Goal: Task Accomplishment & Management: Manage account settings

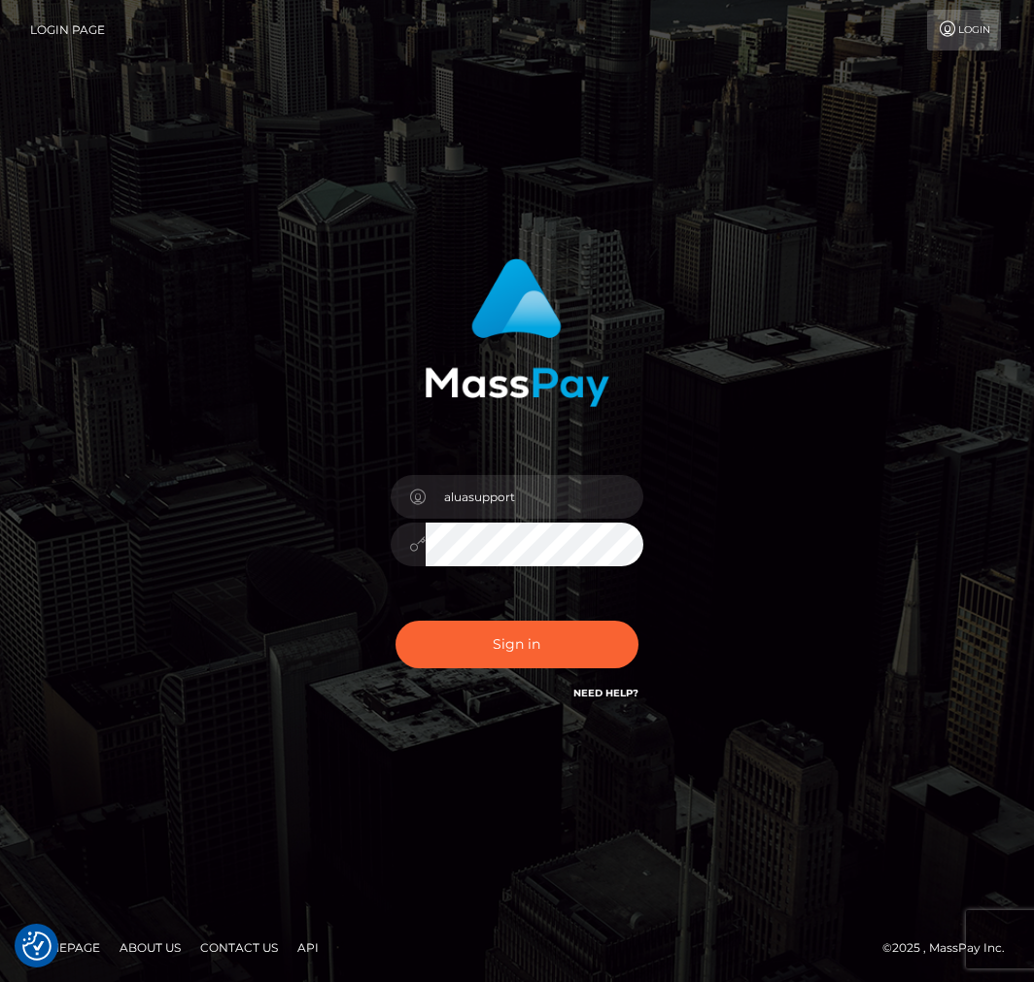
click at [501, 651] on button "Sign in" at bounding box center [516, 645] width 243 height 48
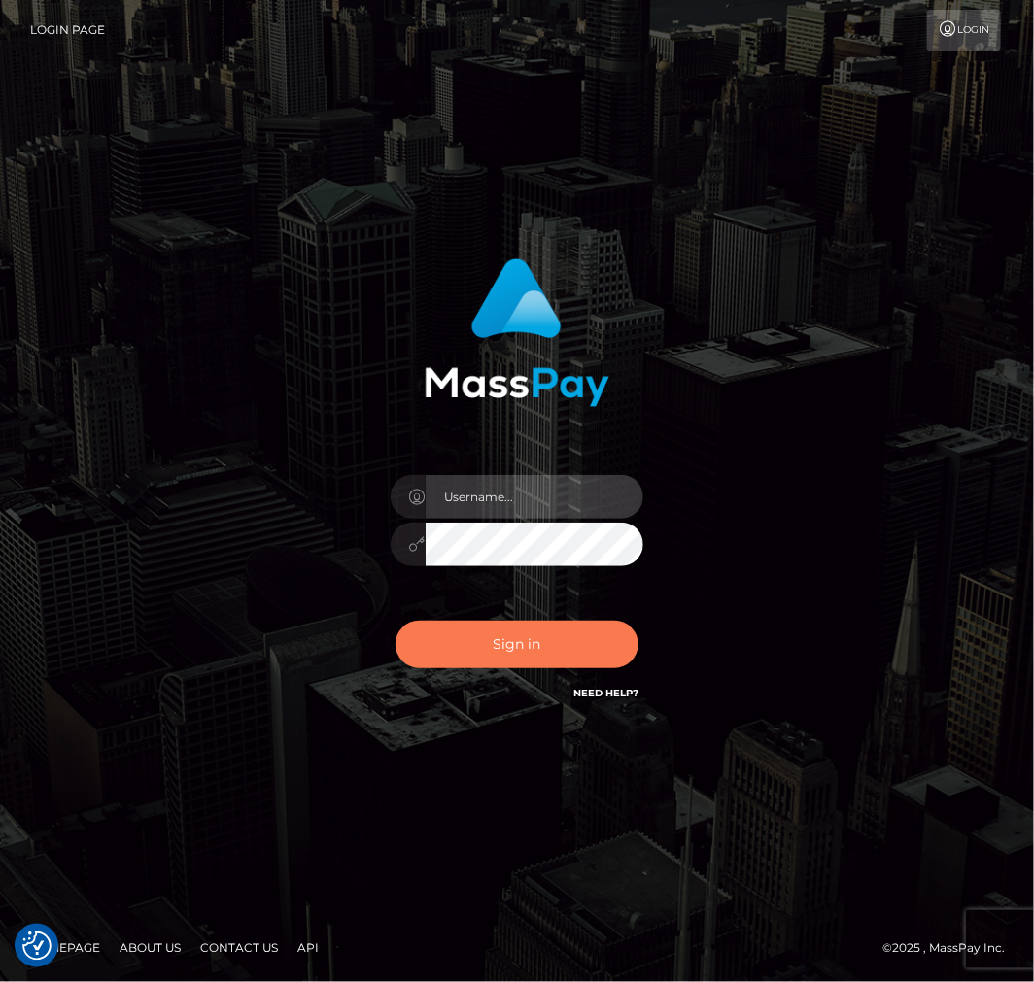
type input "aluasupport"
click at [529, 634] on button "Sign in" at bounding box center [516, 645] width 243 height 48
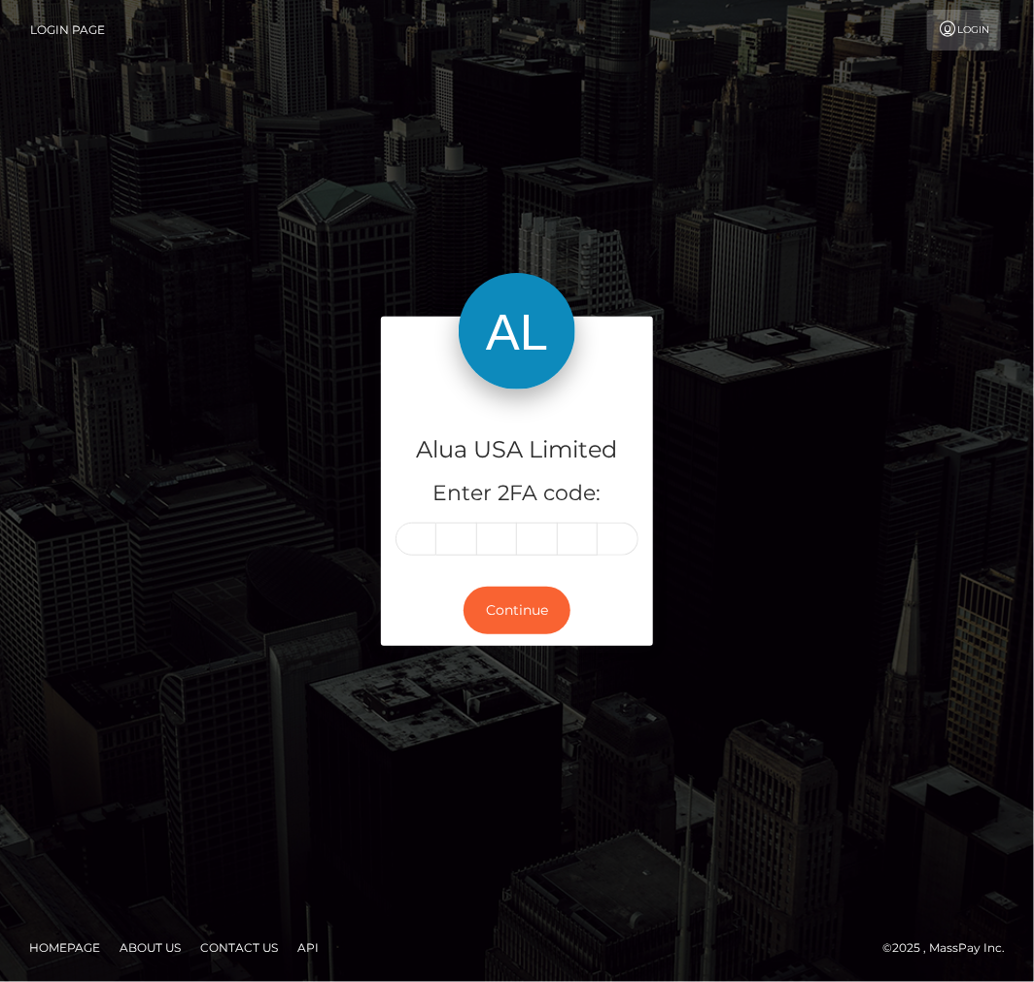
click at [416, 531] on input "text" at bounding box center [415, 539] width 41 height 33
type input "3"
type input "2"
type input "7"
type input "3"
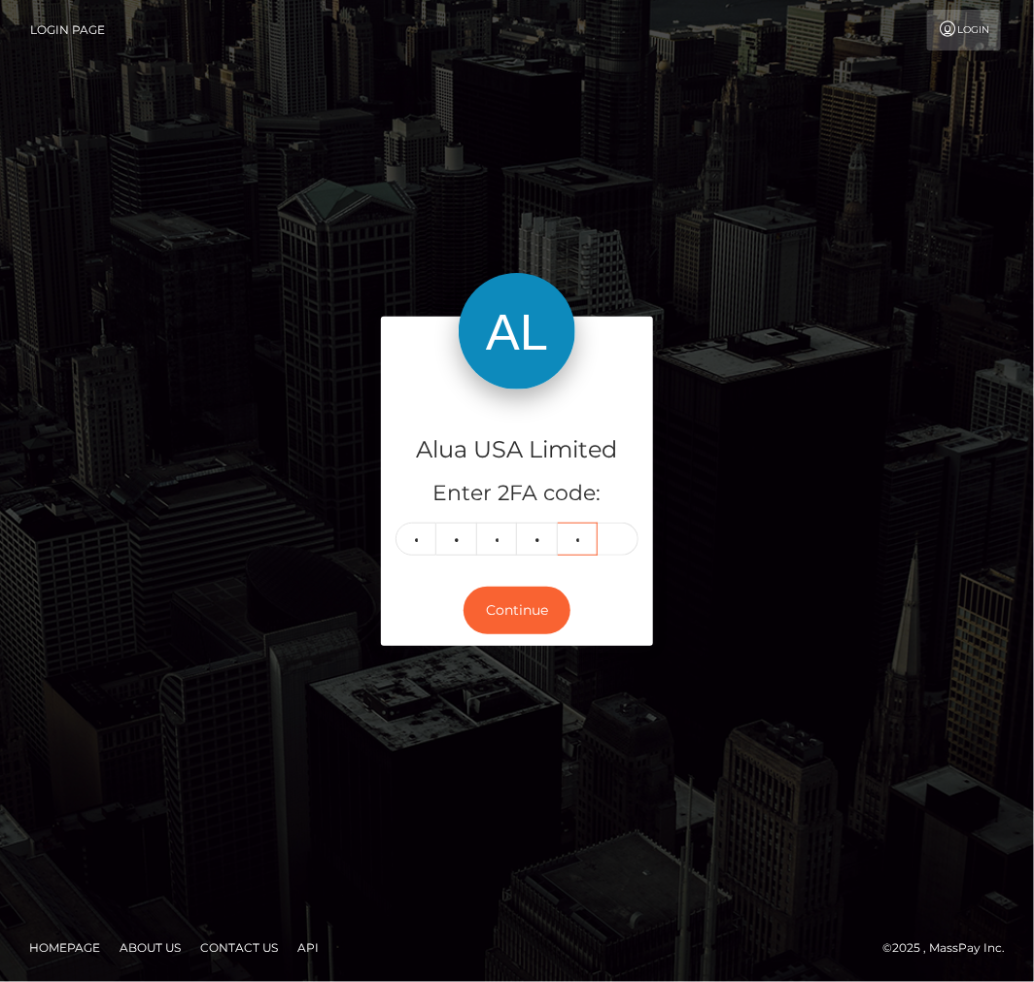
type input "2"
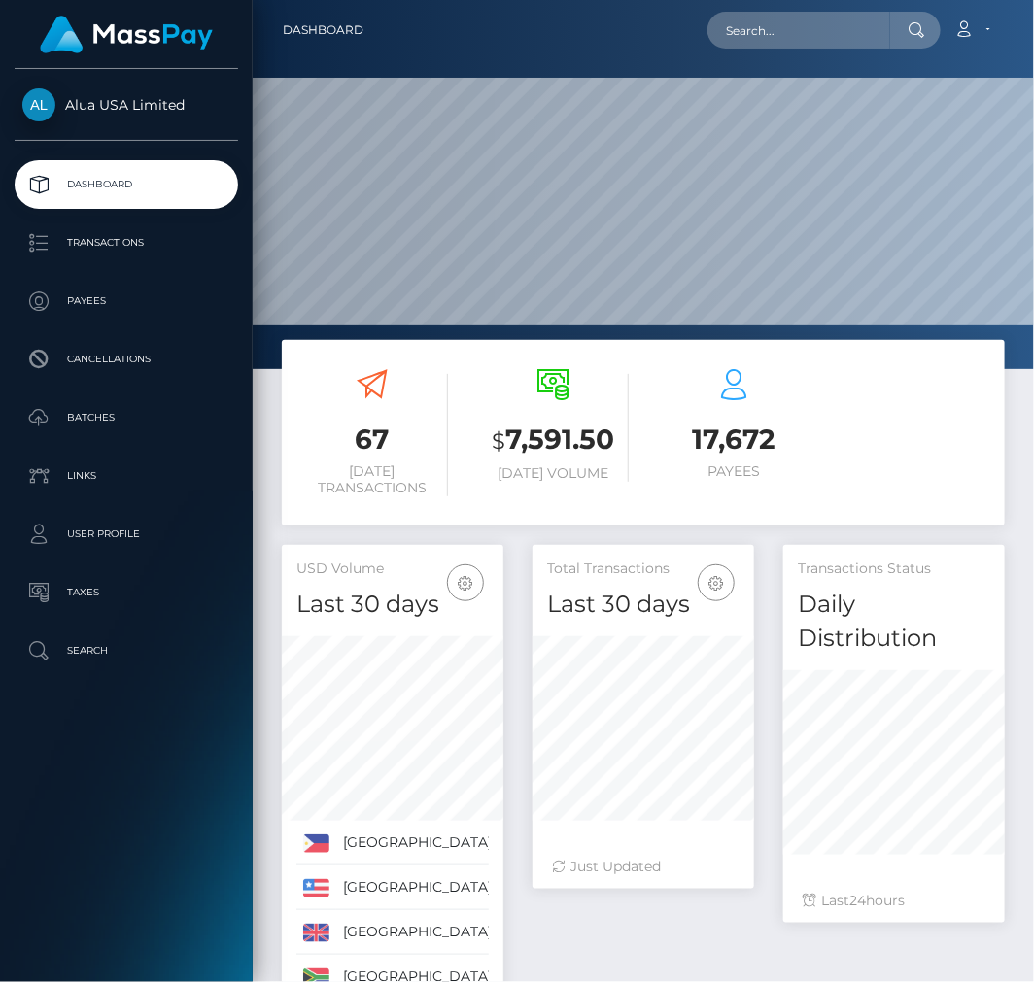
scroll to position [379, 221]
click at [820, 24] on input "text" at bounding box center [798, 30] width 183 height 37
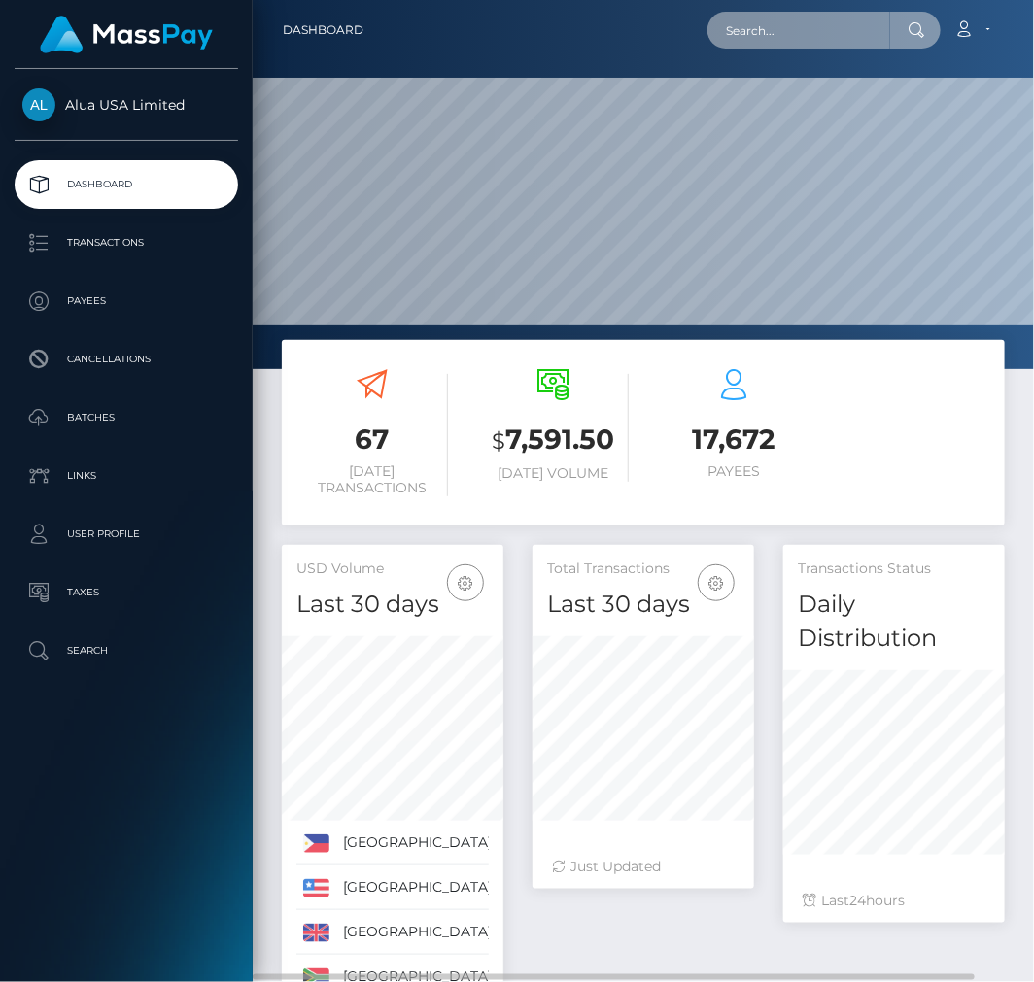
paste input "6077cf80f6b79a794266c109"
type input "6077cf80f6b79a794266c109"
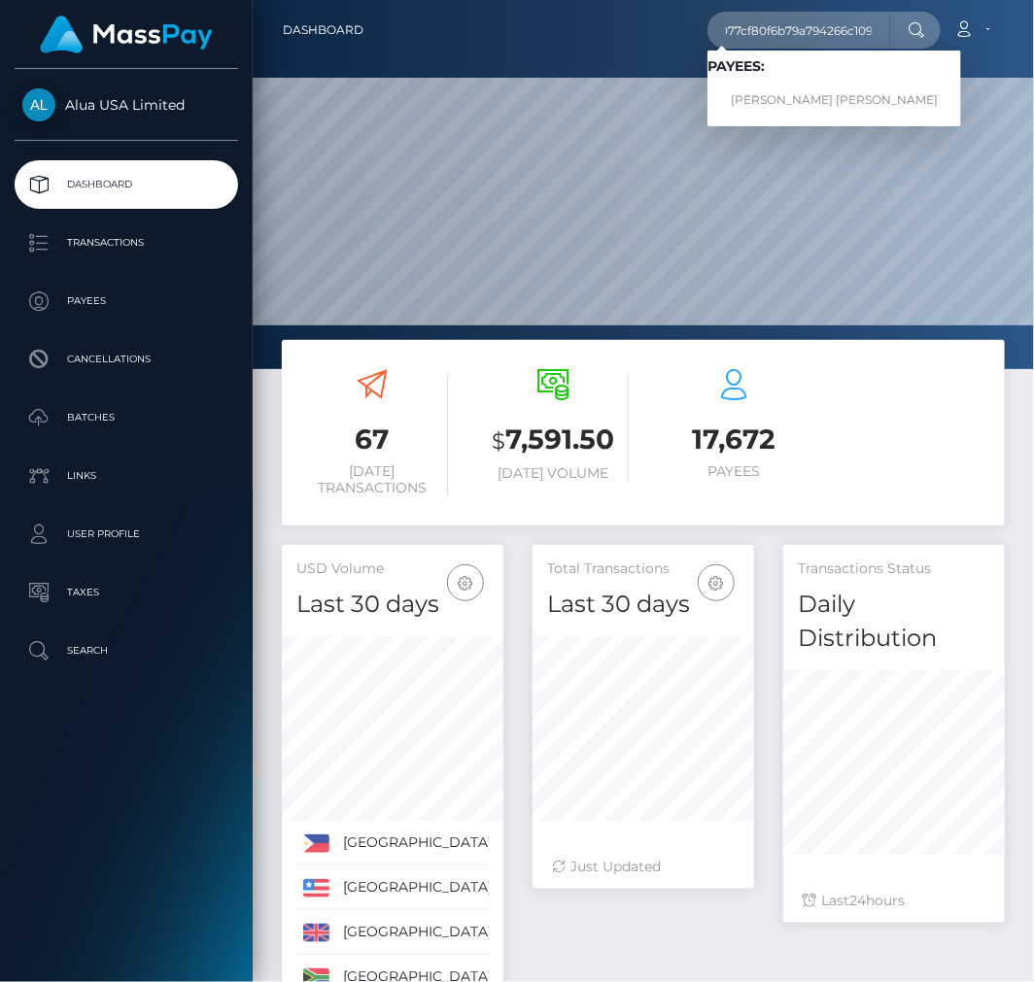
scroll to position [0, 0]
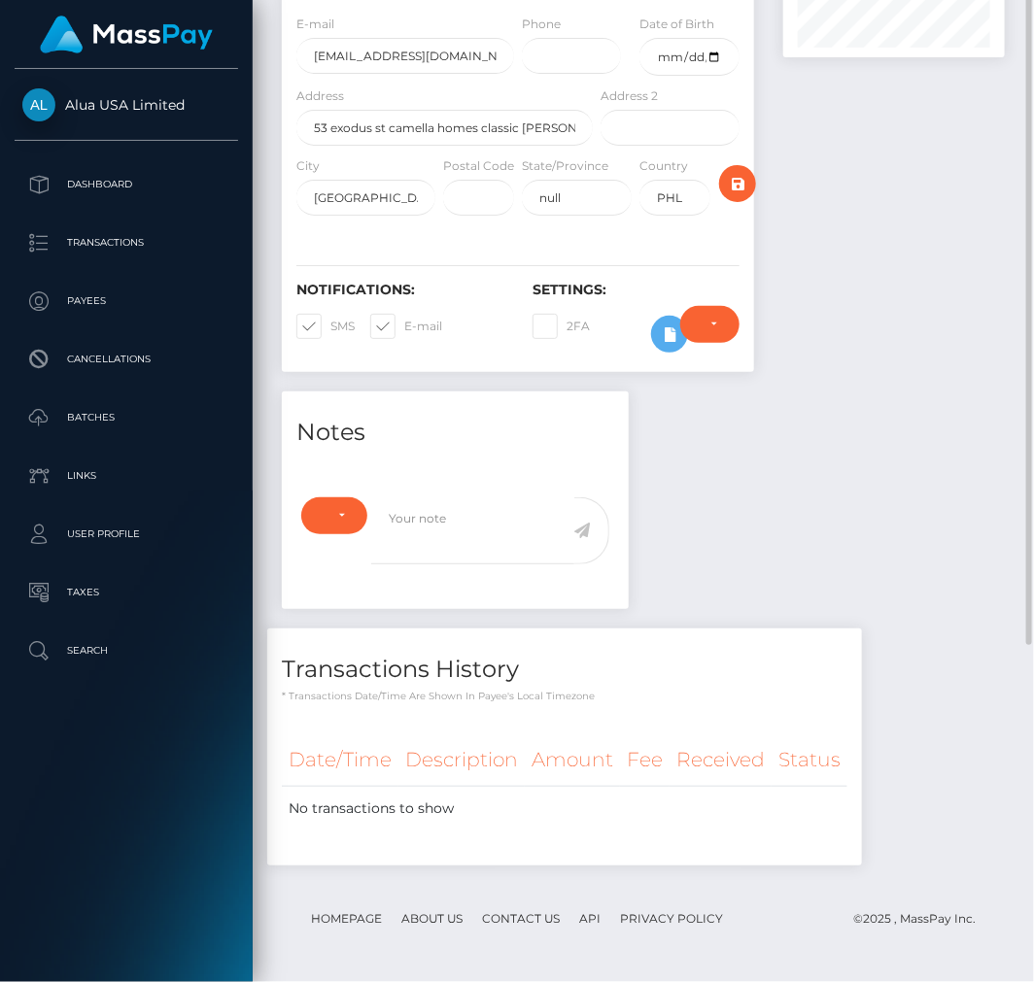
scroll to position [233, 221]
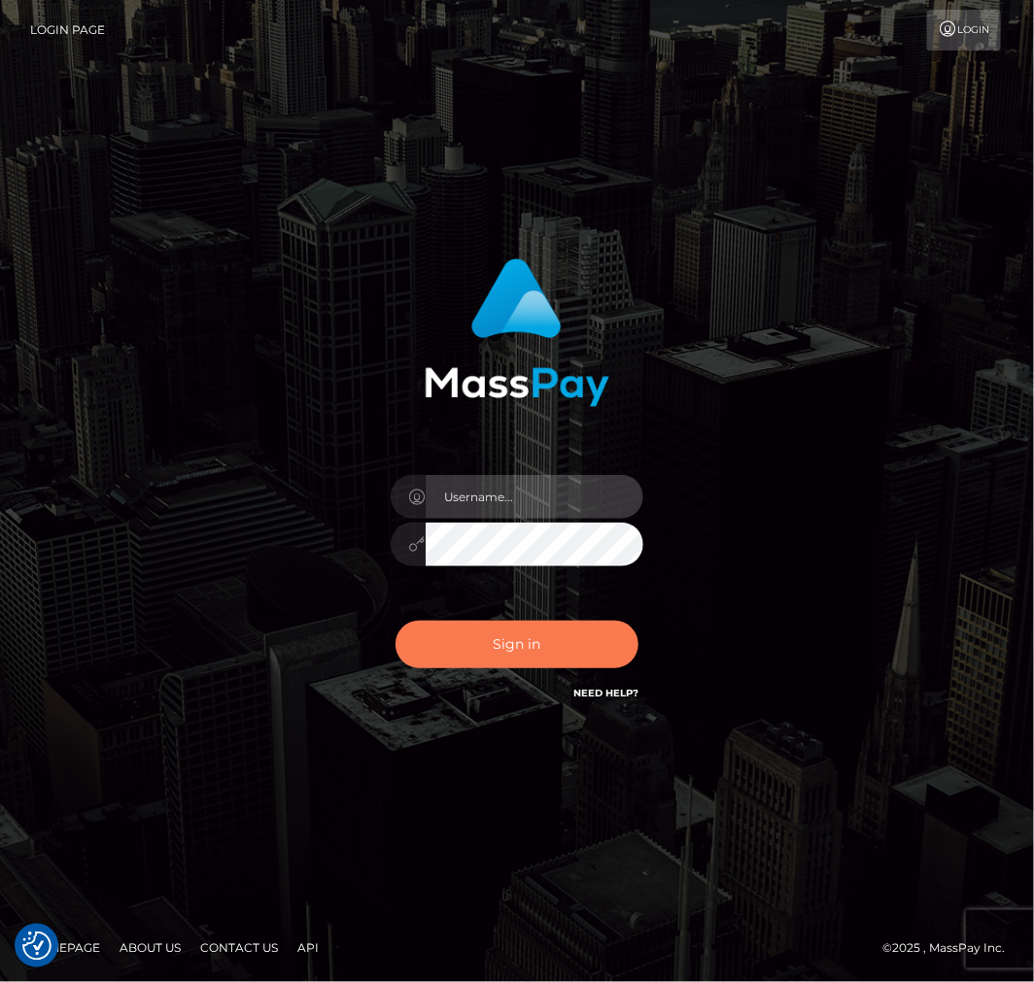
type input "aluasupport"
drag, startPoint x: 502, startPoint y: 633, endPoint x: 525, endPoint y: 624, distance: 24.4
click at [502, 632] on button "Sign in" at bounding box center [516, 645] width 243 height 48
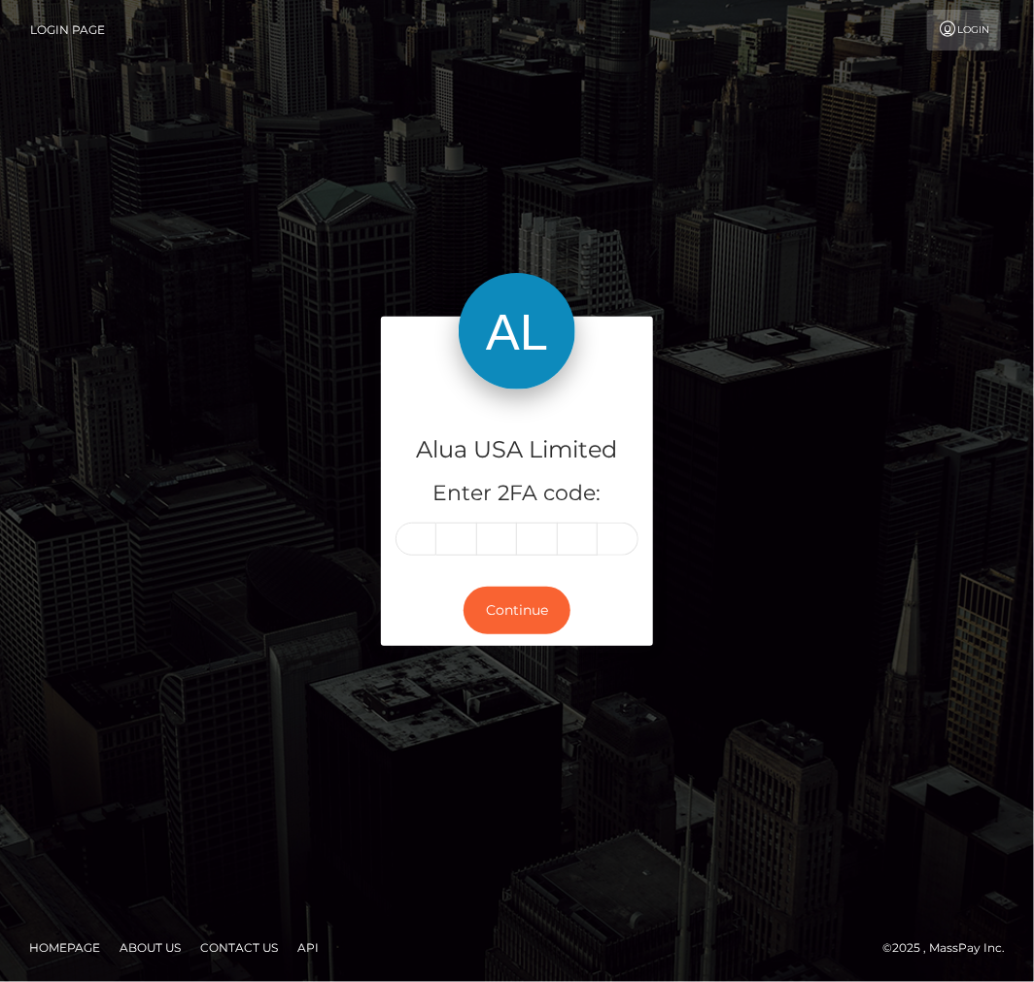
click at [416, 550] on input "text" at bounding box center [415, 539] width 41 height 33
type input "7"
type input "8"
type input "5"
type input "2"
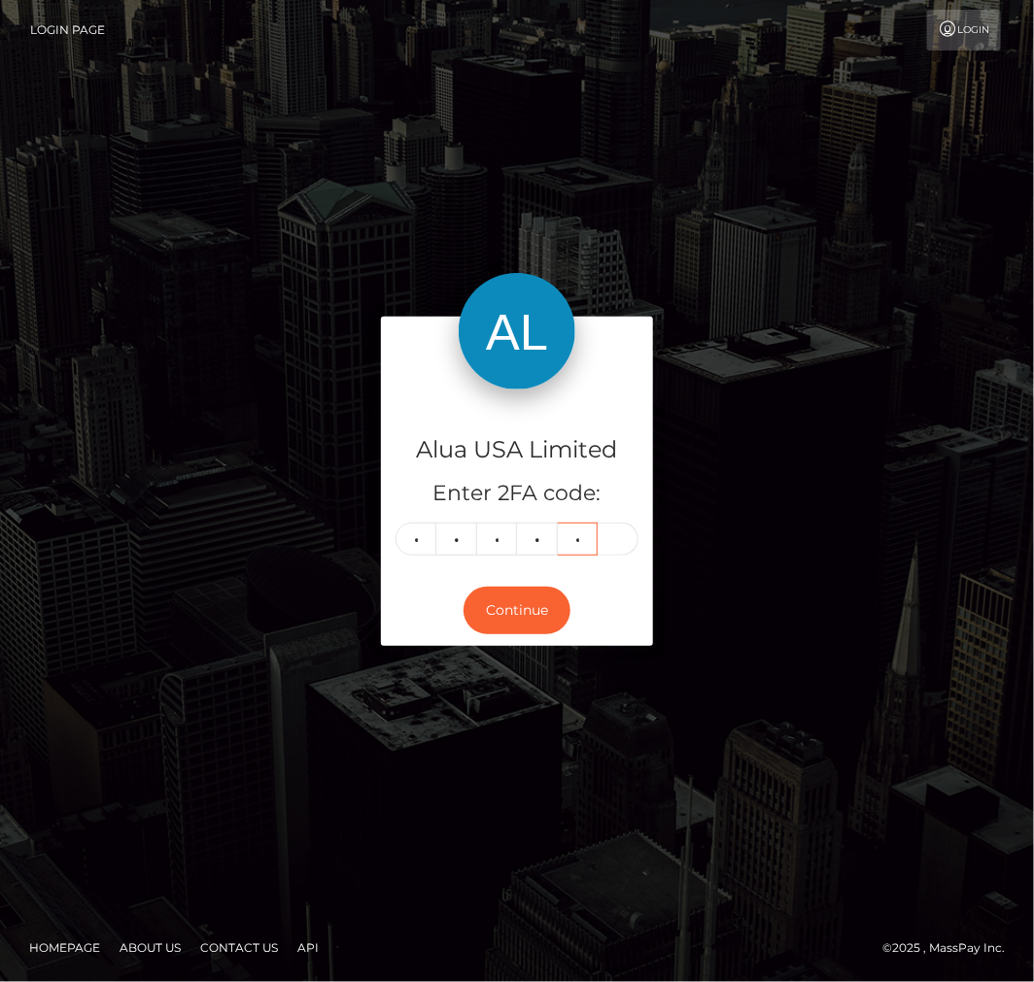
type input "5"
type input "8"
click at [518, 612] on button "Continue" at bounding box center [516, 611] width 107 height 48
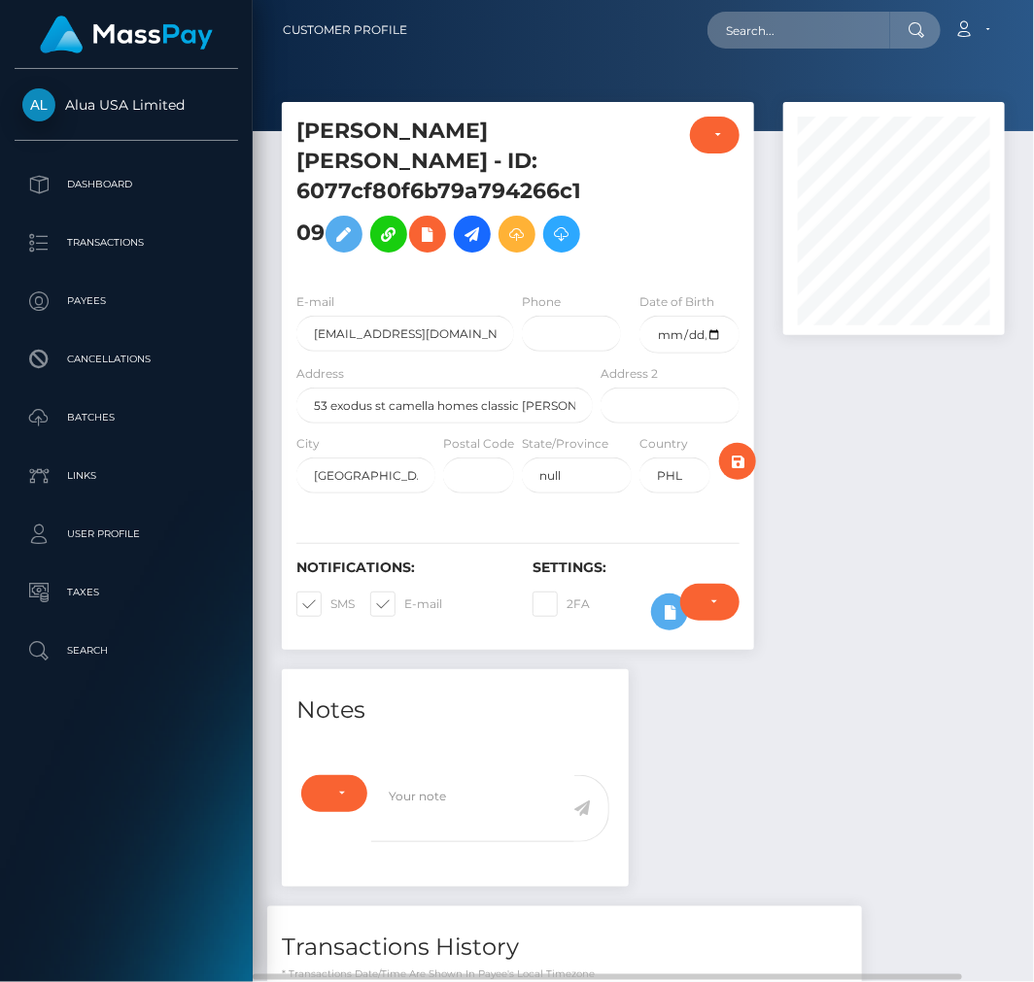
scroll to position [233, 221]
click at [663, 625] on icon at bounding box center [669, 612] width 23 height 24
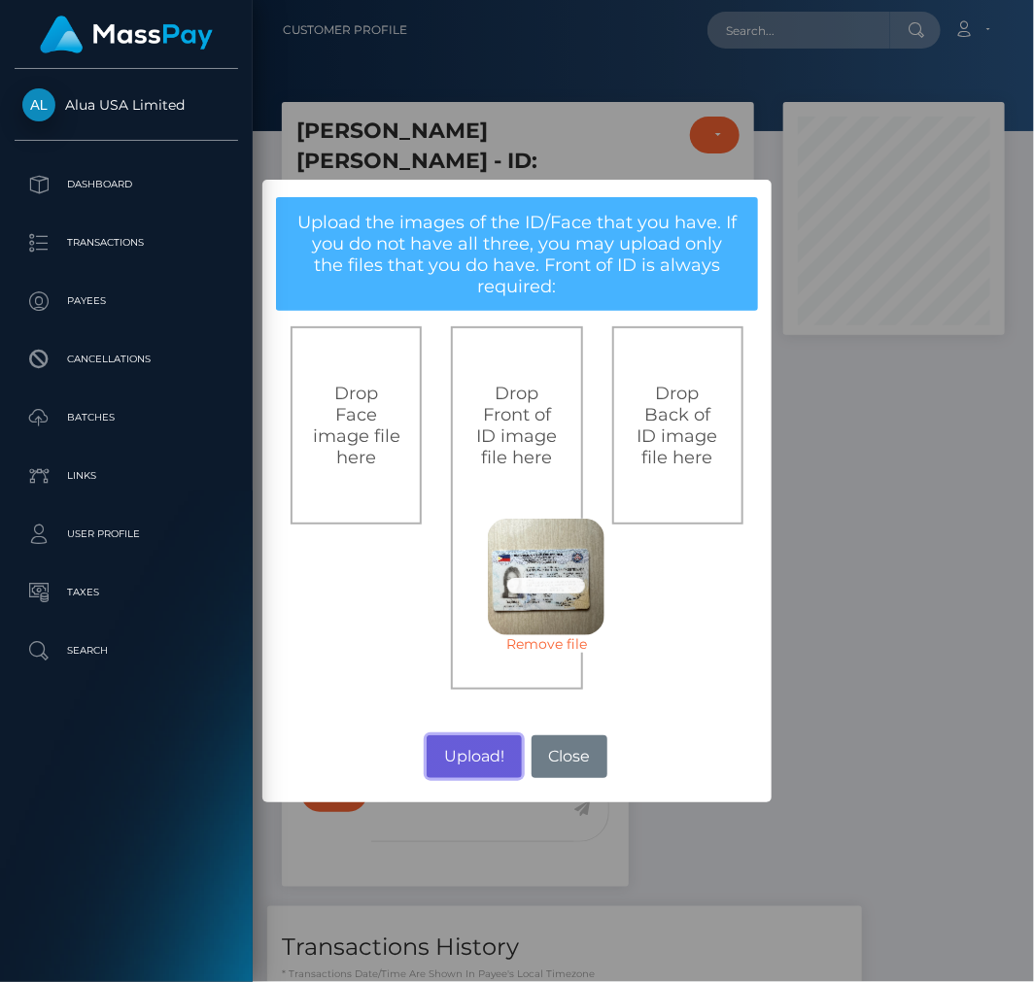
click at [476, 745] on button "Upload!" at bounding box center [473, 756] width 94 height 43
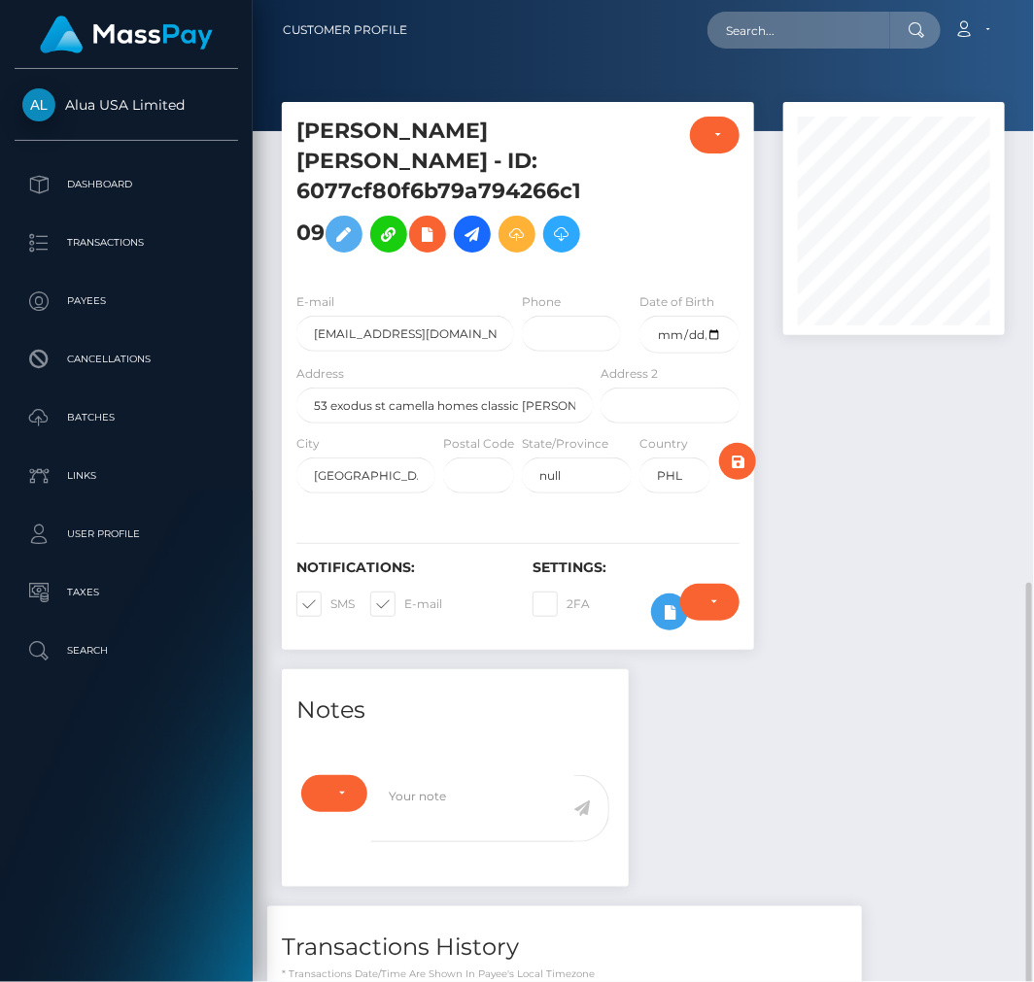
scroll to position [333, 0]
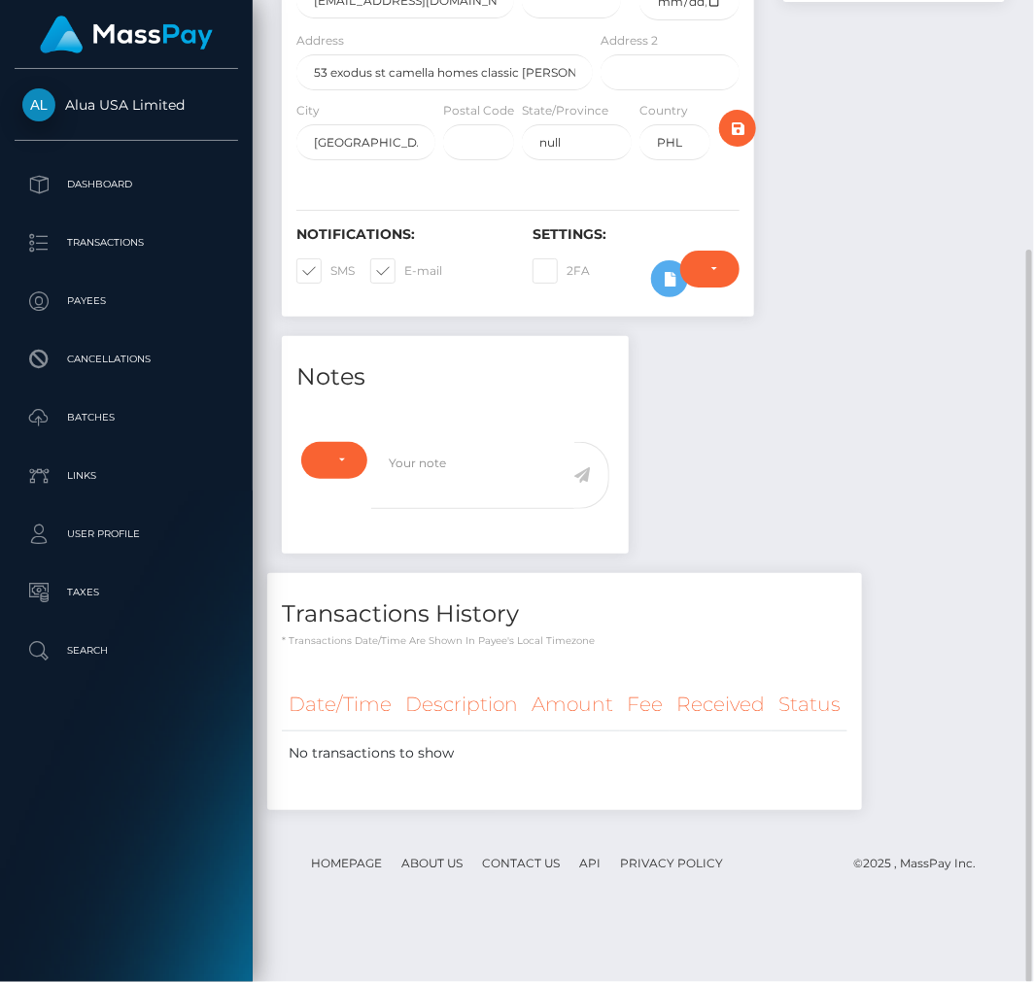
click at [676, 307] on div "Require ID/Selfie Verification Do not require Paid by payee Require ID/Selfie V…" at bounding box center [709, 279] width 88 height 56
click at [663, 291] on icon at bounding box center [669, 279] width 23 height 24
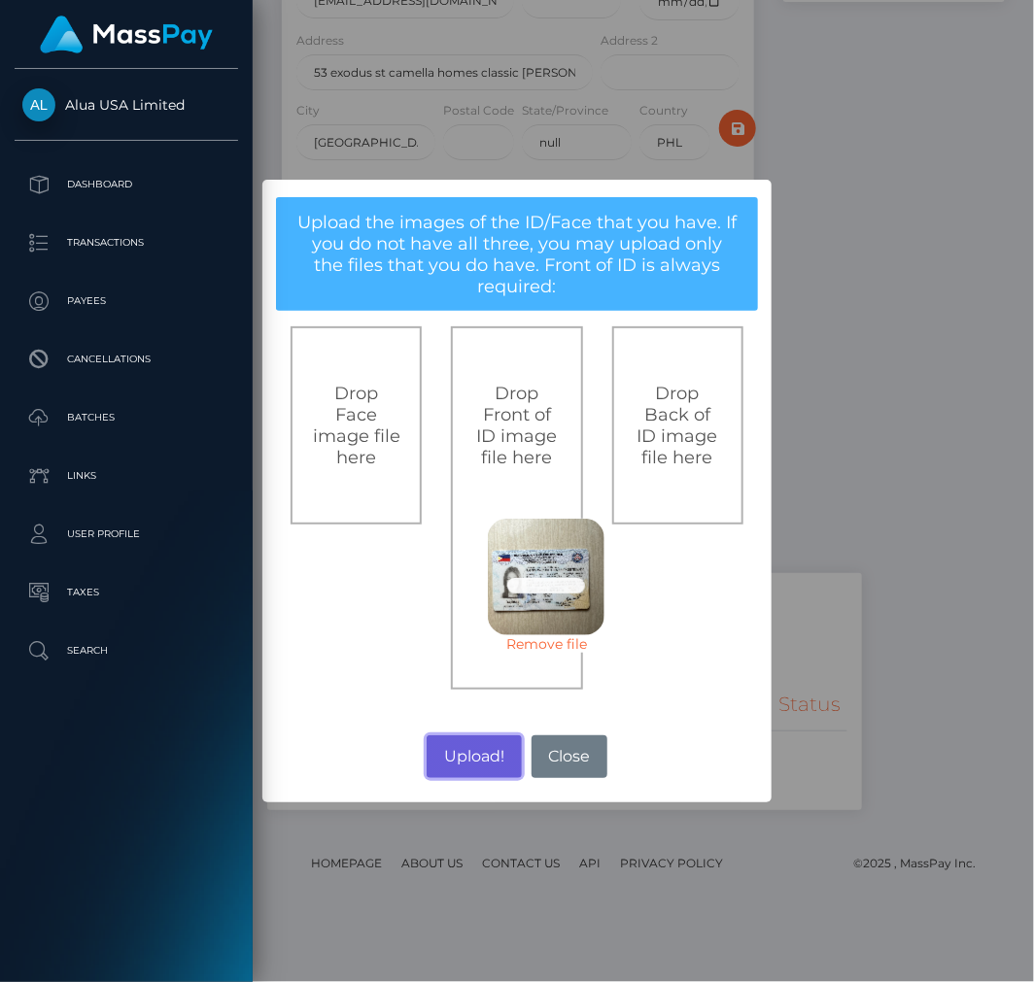
click at [463, 760] on button "Upload!" at bounding box center [473, 756] width 94 height 43
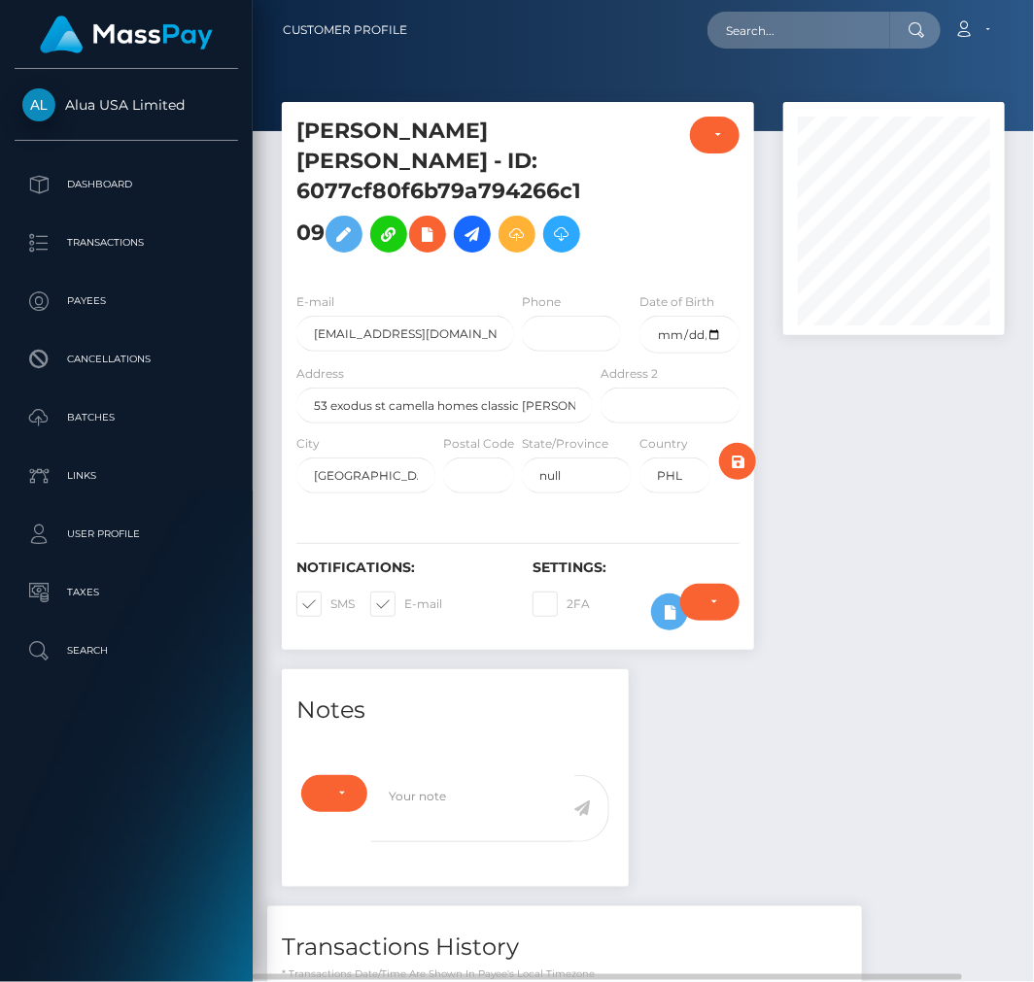
scroll to position [333, 0]
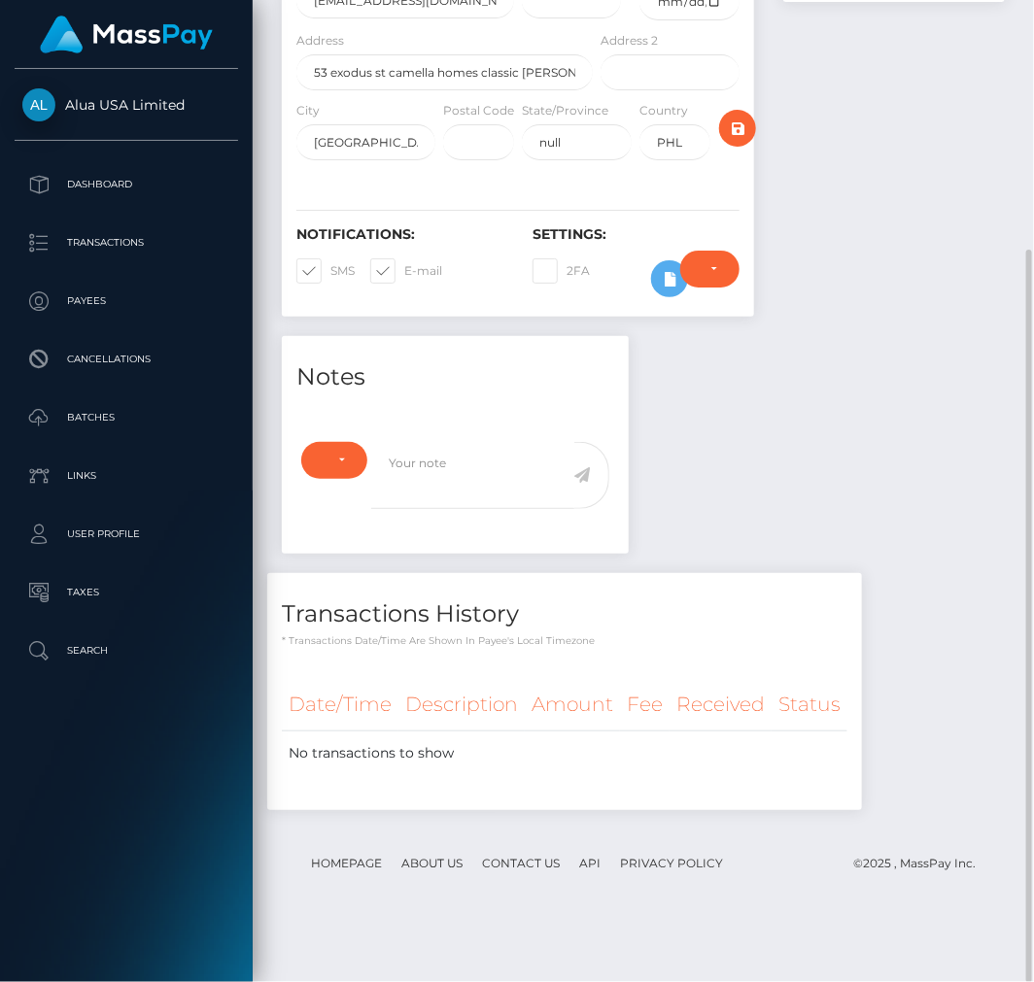
click at [670, 307] on div "Require ID/Selfie Verification Do not require Paid by payee Require ID/Selfie V…" at bounding box center [709, 279] width 88 height 56
click at [661, 291] on icon at bounding box center [669, 279] width 23 height 24
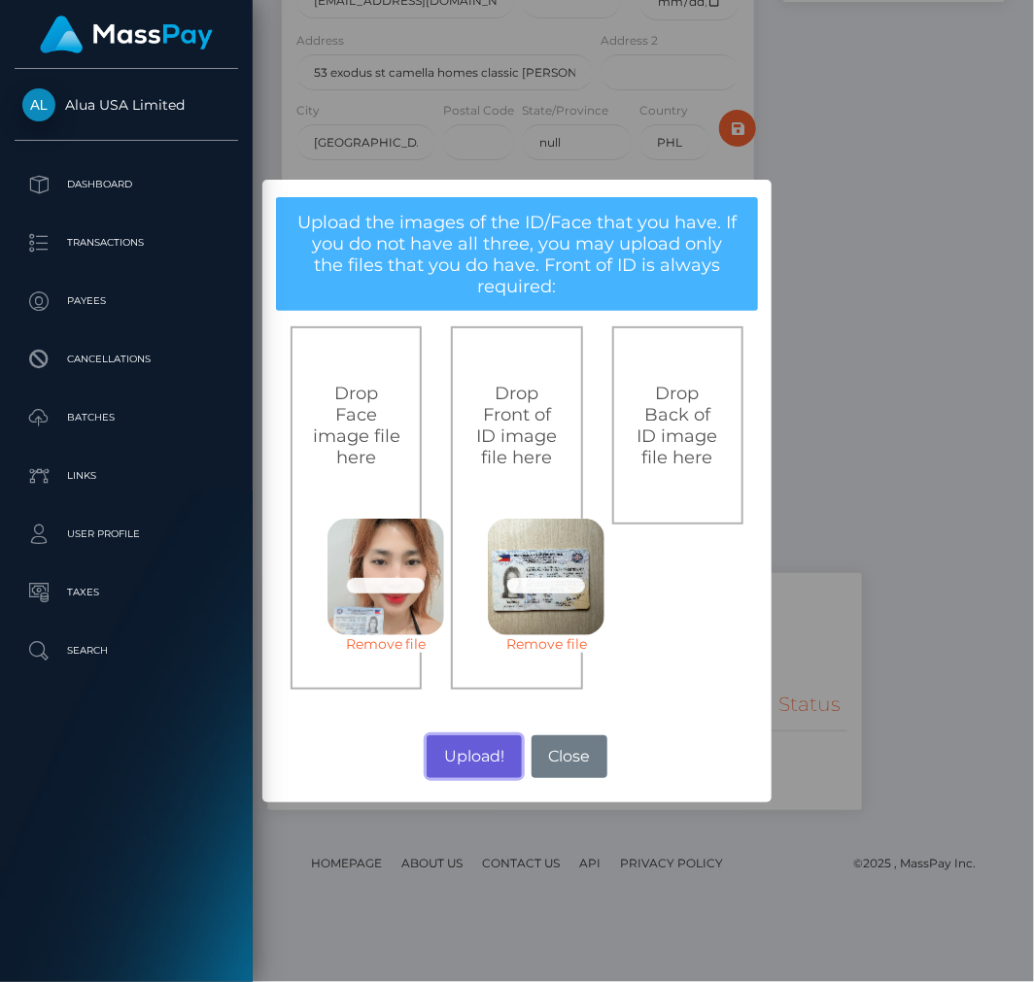
click at [472, 765] on button "Upload!" at bounding box center [473, 756] width 94 height 43
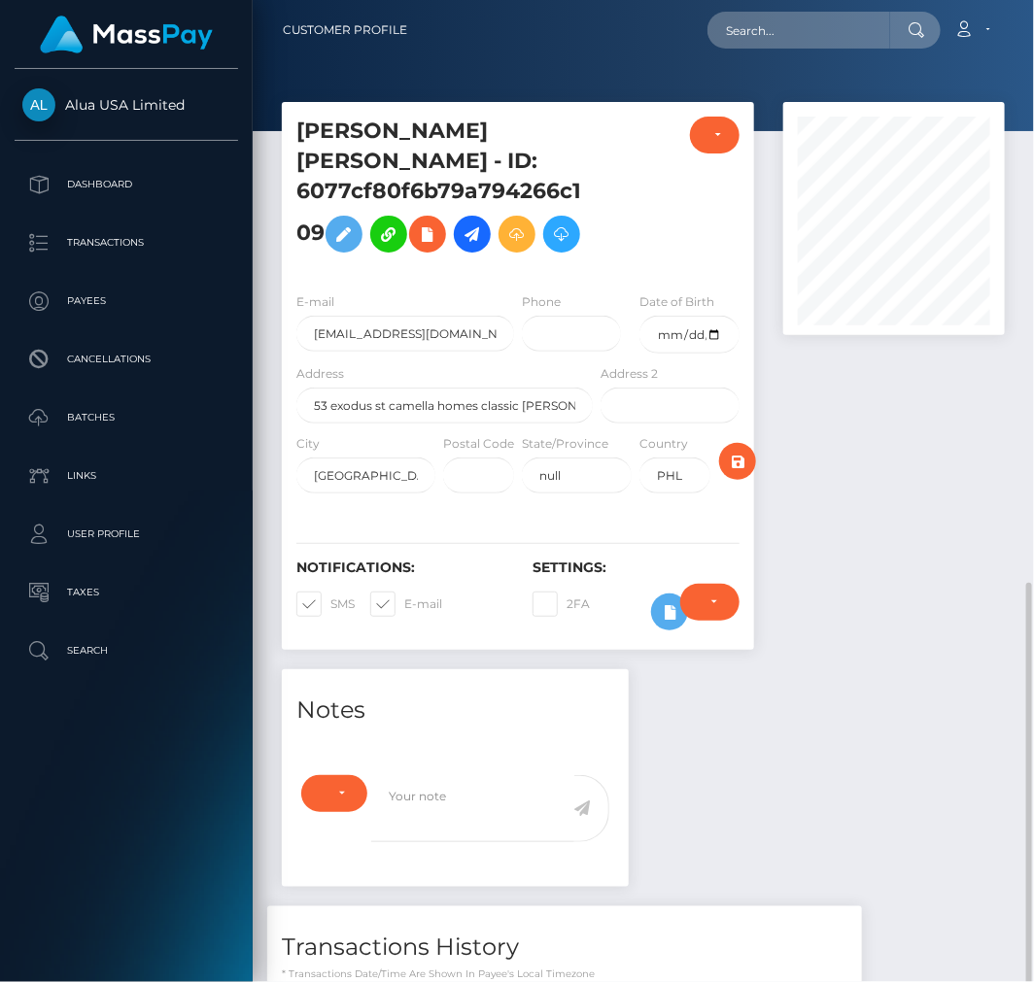
scroll to position [233, 221]
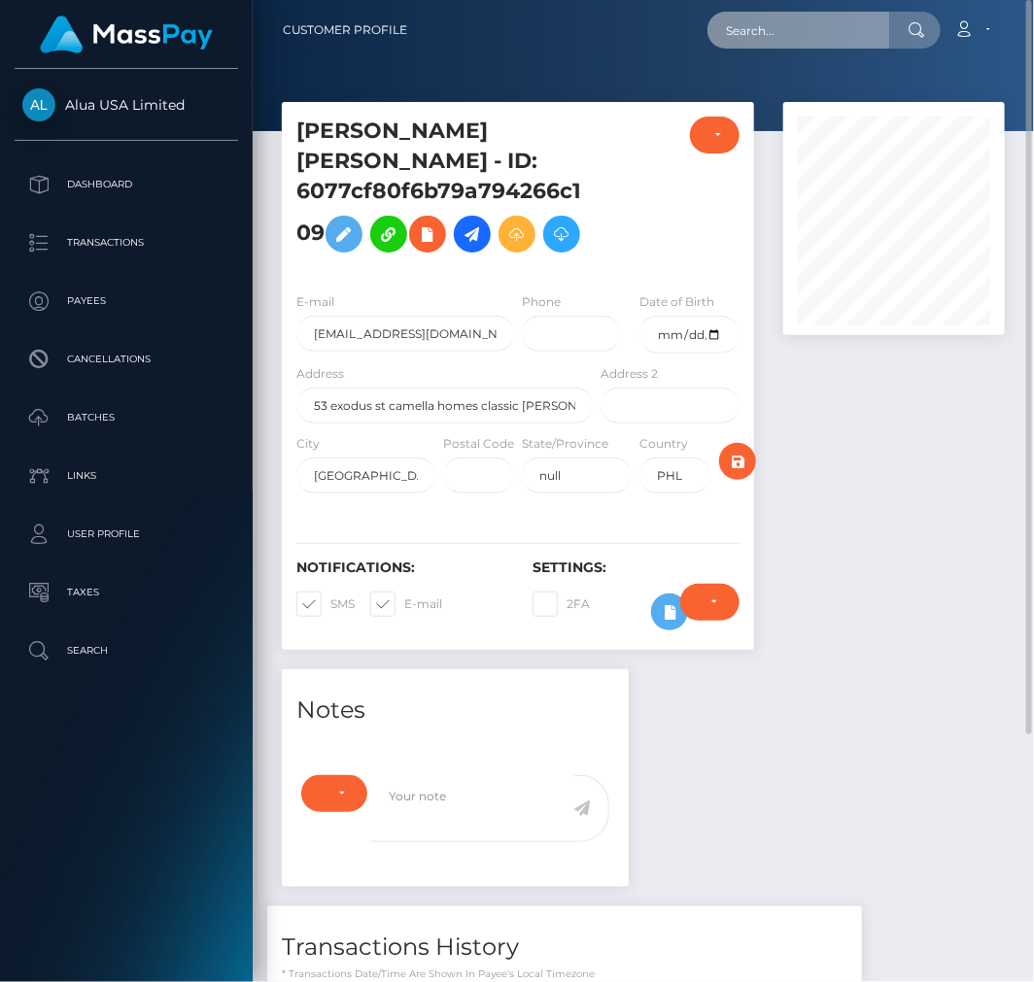
click at [818, 24] on input "text" at bounding box center [798, 30] width 183 height 37
paste input "6077cf80f6b79a794266c109"
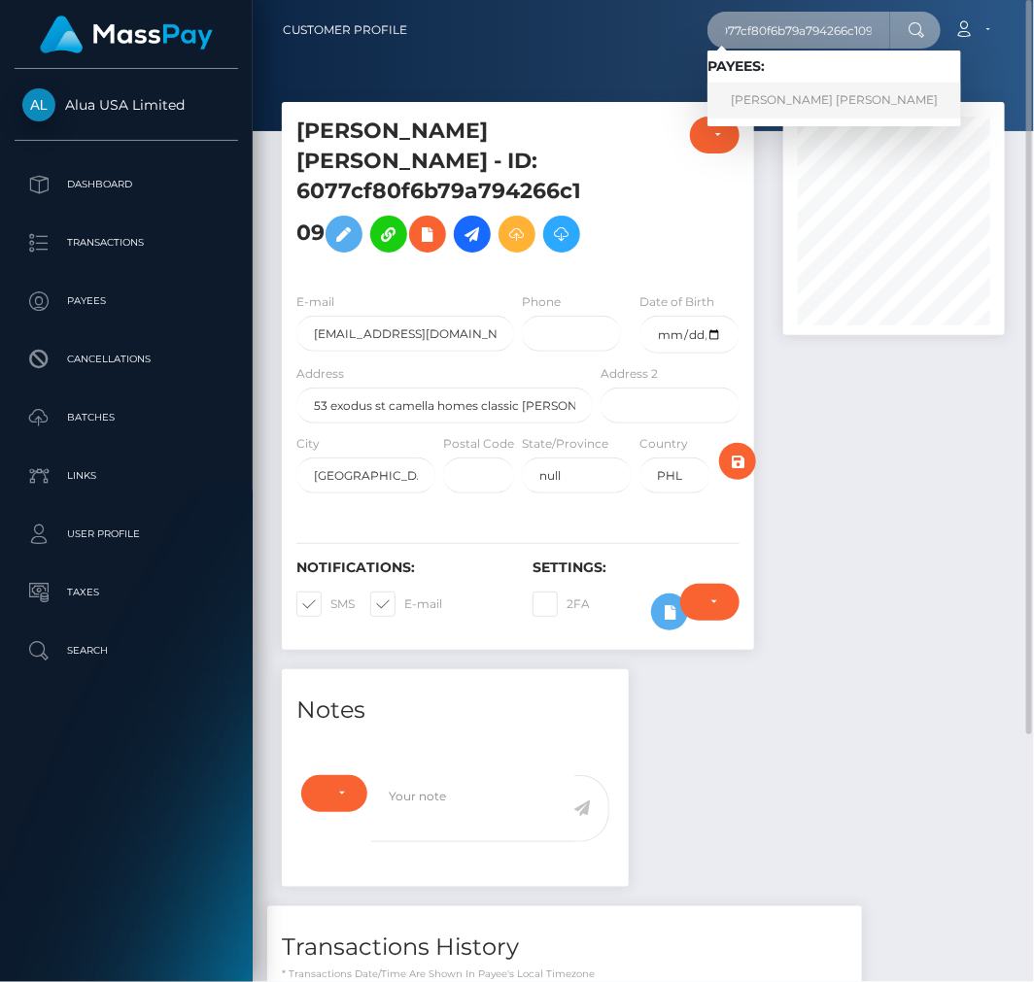
type input "6077cf80f6b79a794266c109"
click at [779, 113] on link "Marylou Patricia Anthonette Rabang" at bounding box center [834, 101] width 254 height 36
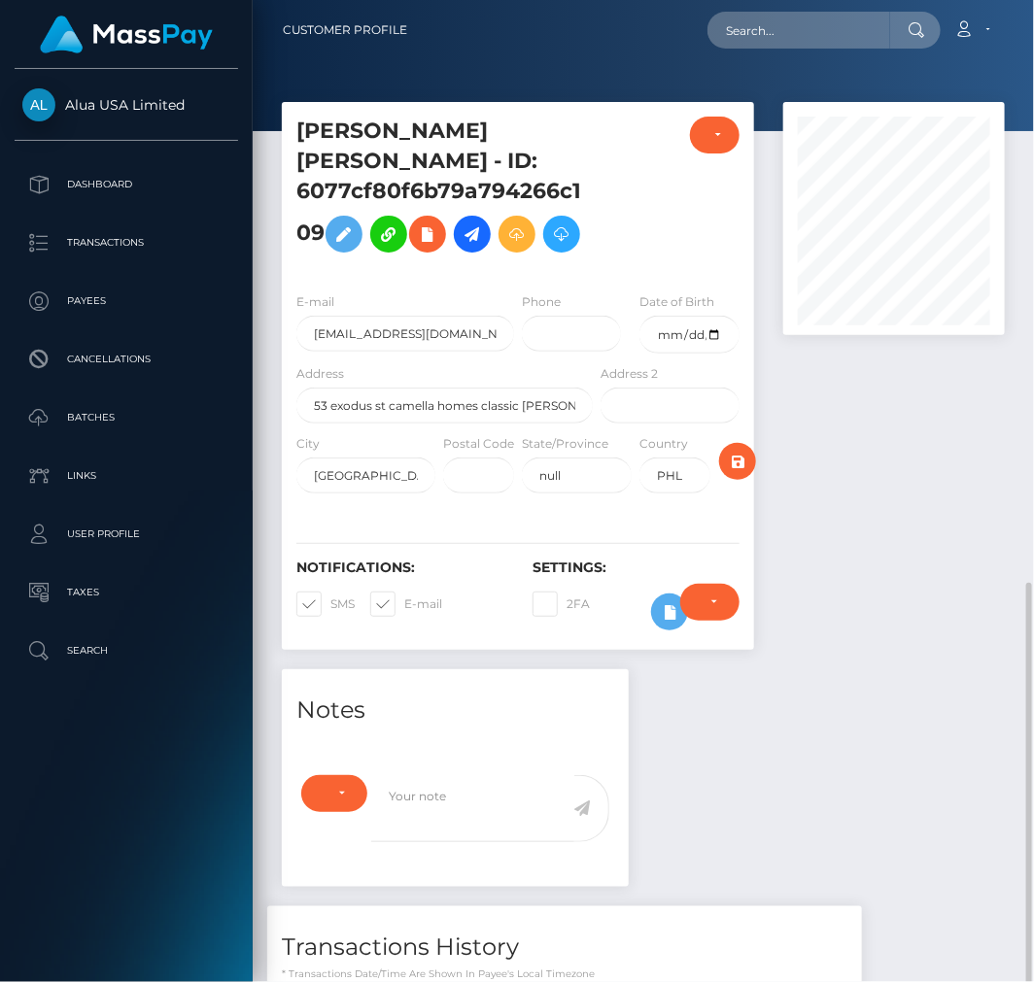
scroll to position [233, 221]
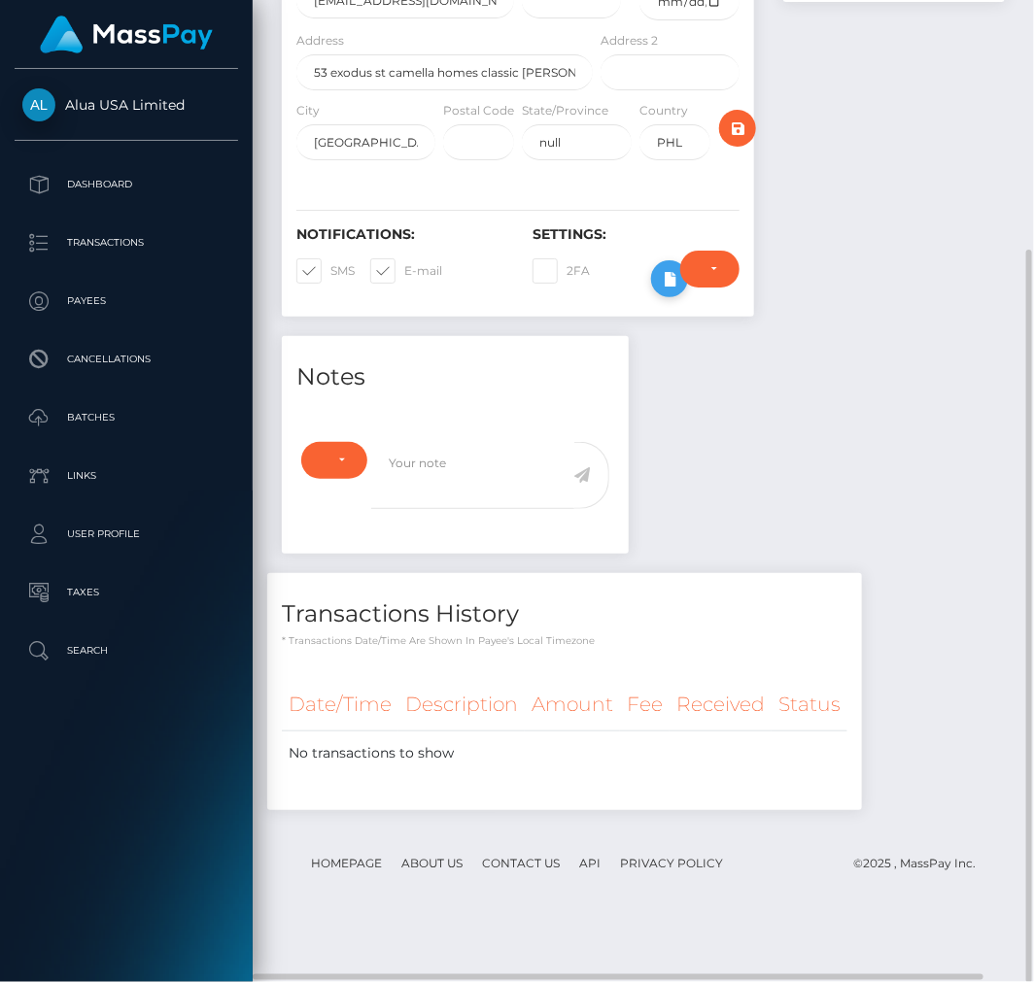
click at [663, 291] on icon at bounding box center [669, 279] width 23 height 24
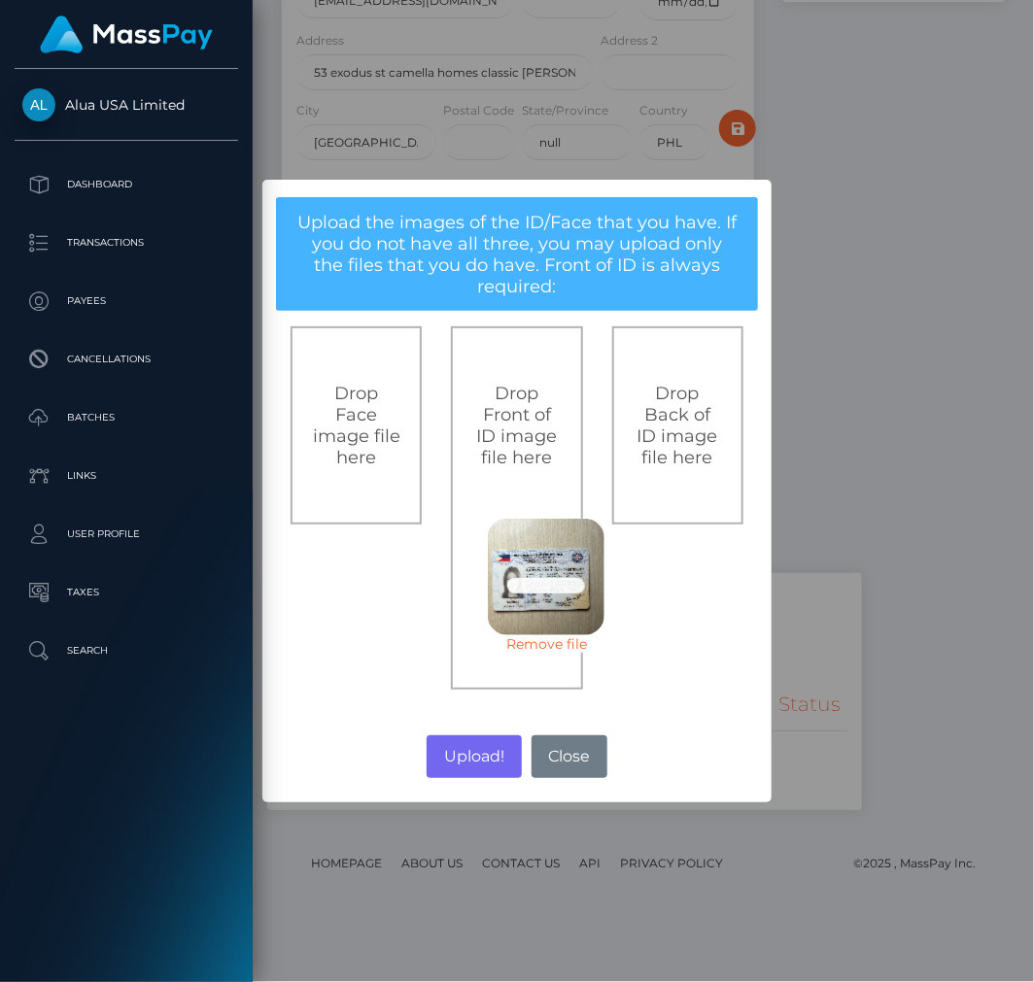
click at [454, 724] on div "× Upload the images of the ID/Face that you have. If you do not have all three,…" at bounding box center [516, 491] width 508 height 622
click at [454, 751] on button "Upload!" at bounding box center [473, 756] width 94 height 43
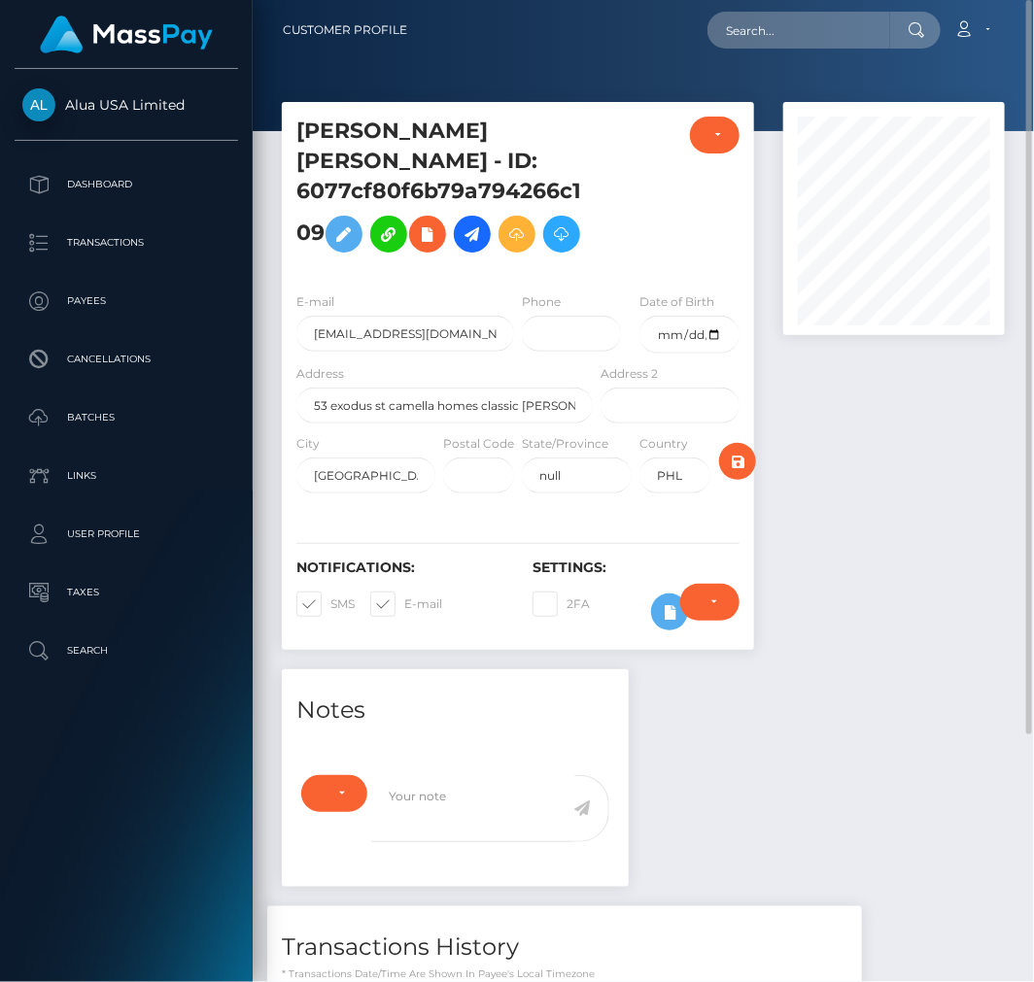
scroll to position [233, 567]
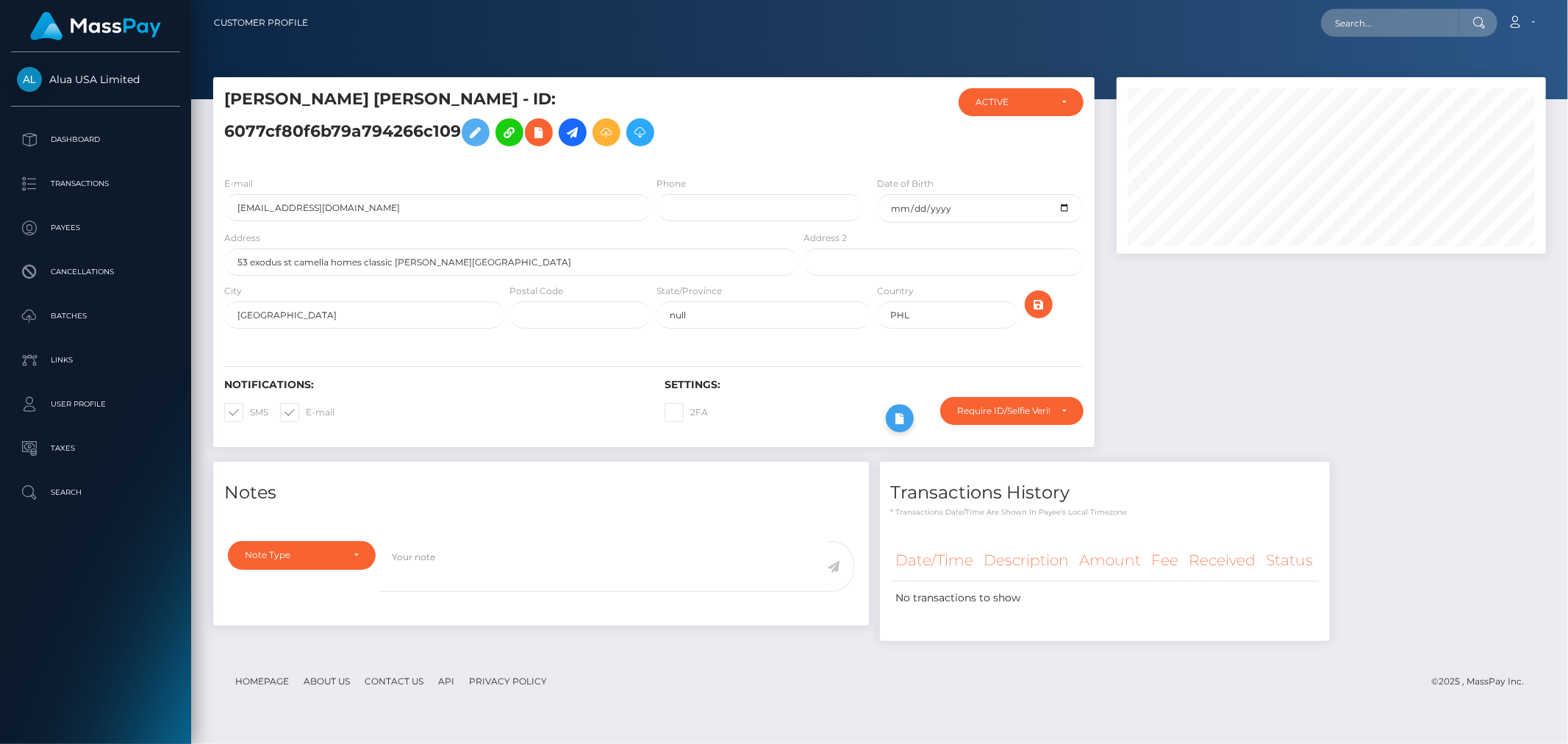
click at [782, 422] on icon at bounding box center [899, 419] width 17 height 18
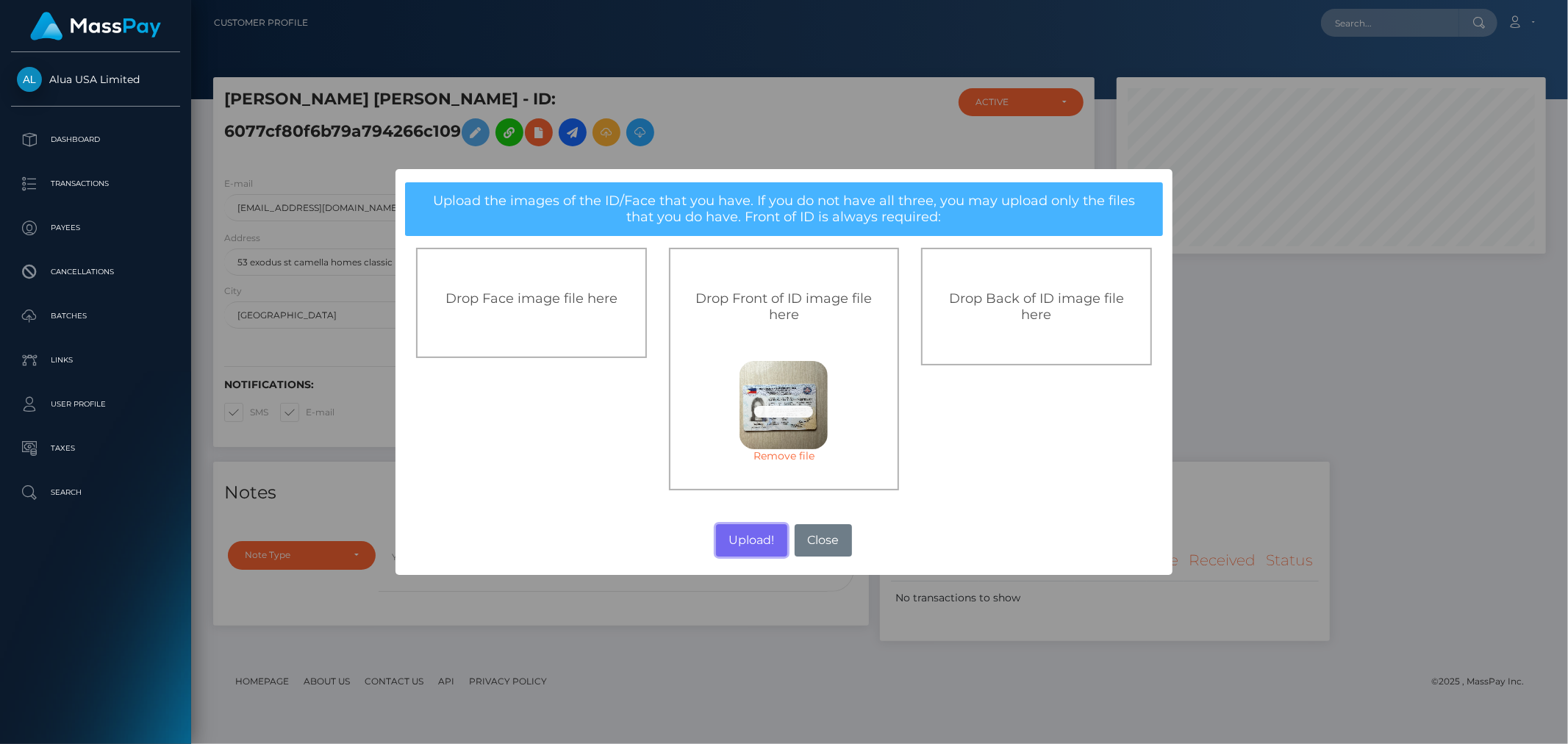
drag, startPoint x: 745, startPoint y: 534, endPoint x: 890, endPoint y: 534, distance: 145.0
click at [745, 534] on button "Upload!" at bounding box center [751, 540] width 71 height 33
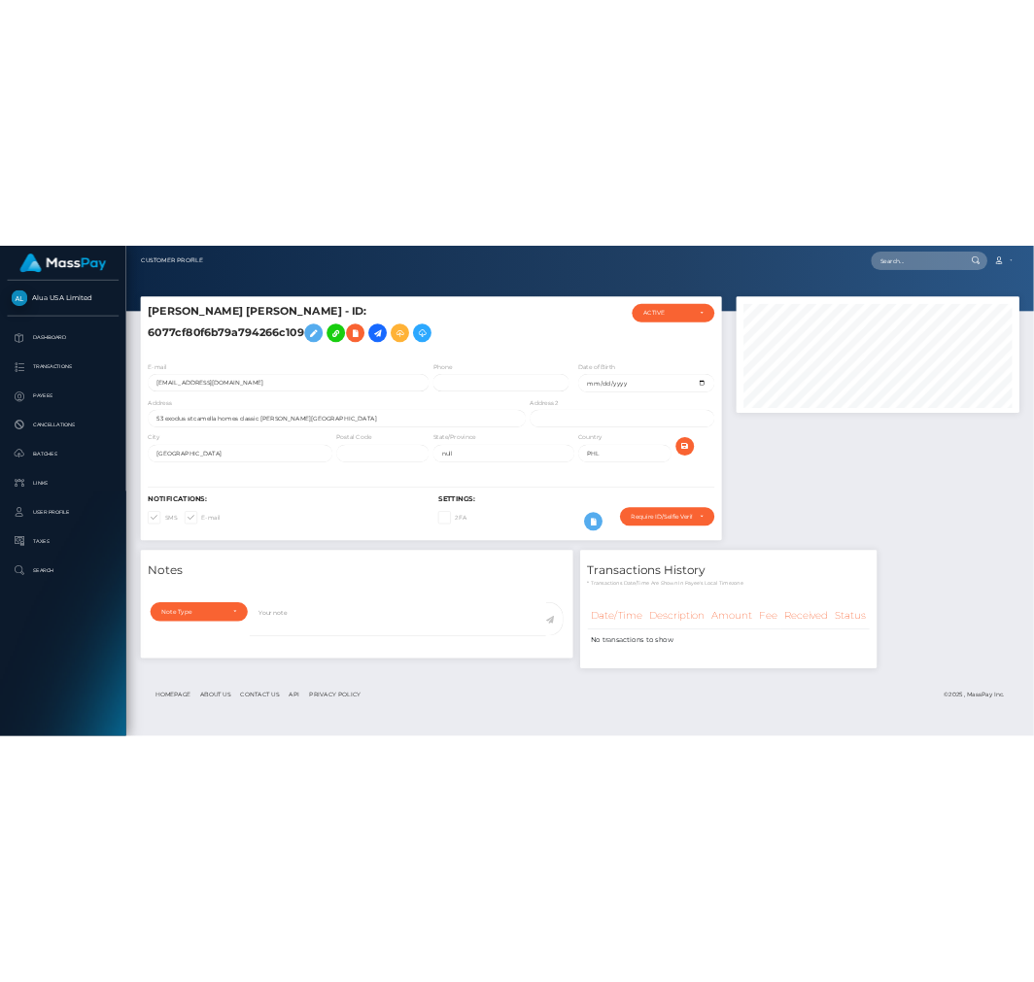
scroll to position [971189, 971201]
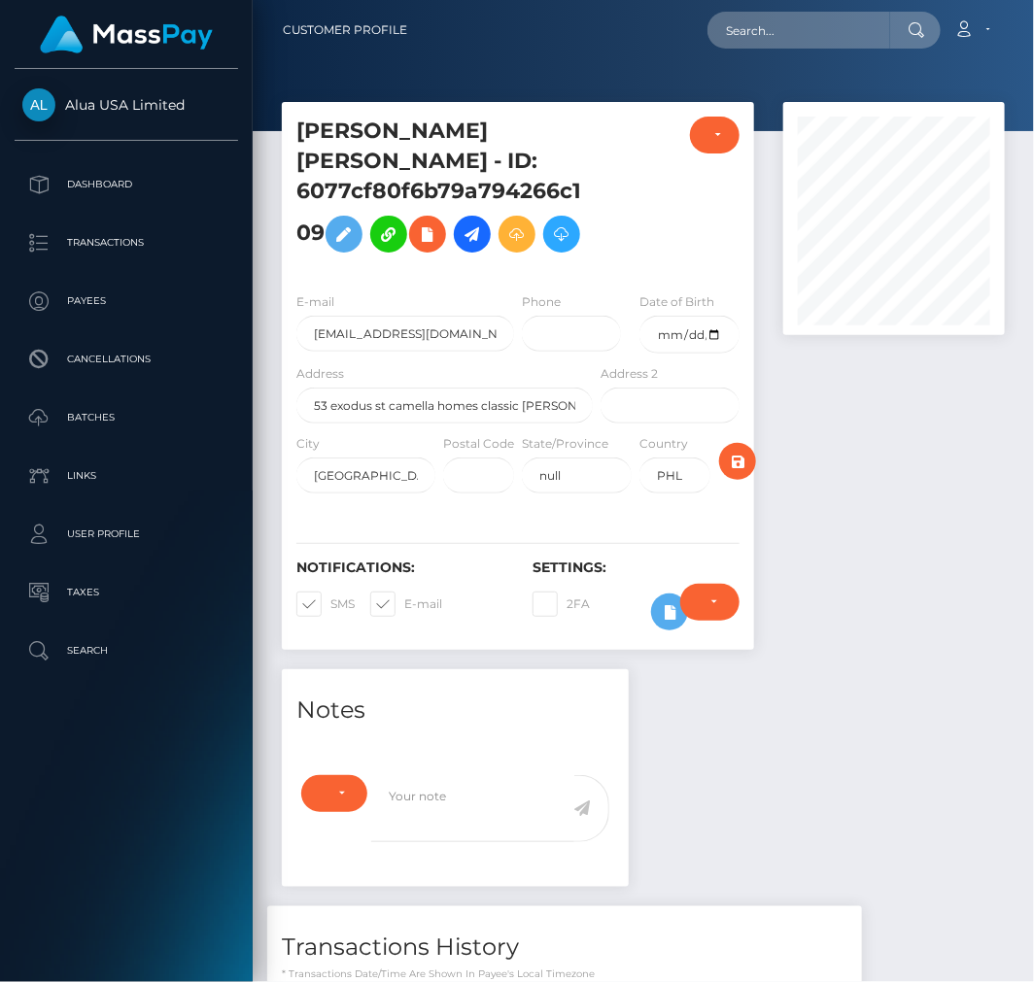
click at [665, 640] on div "Require ID/Selfie Verification Do not require Paid by payee Require ID/Selfie V…" at bounding box center [709, 612] width 88 height 56
click at [663, 625] on icon at bounding box center [669, 612] width 23 height 24
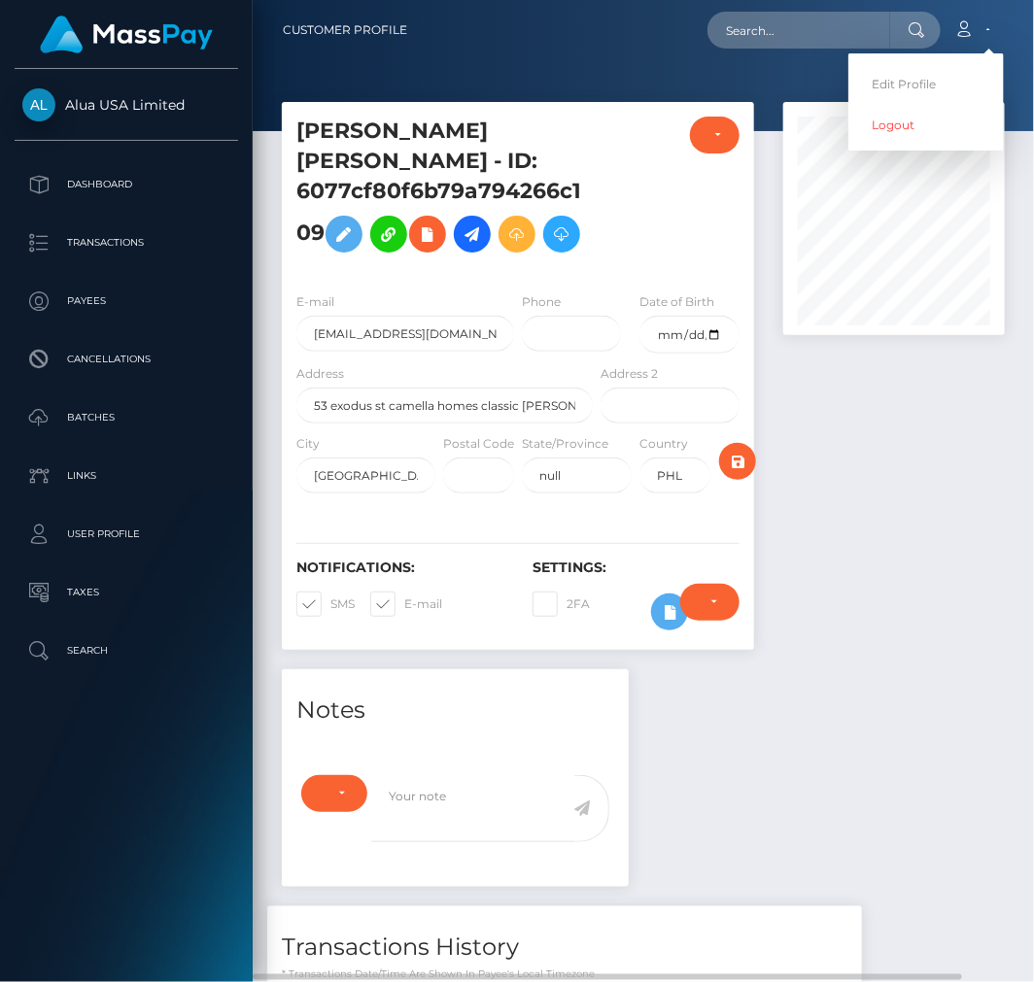
scroll to position [233, 221]
click at [914, 123] on link "Logout" at bounding box center [925, 125] width 155 height 36
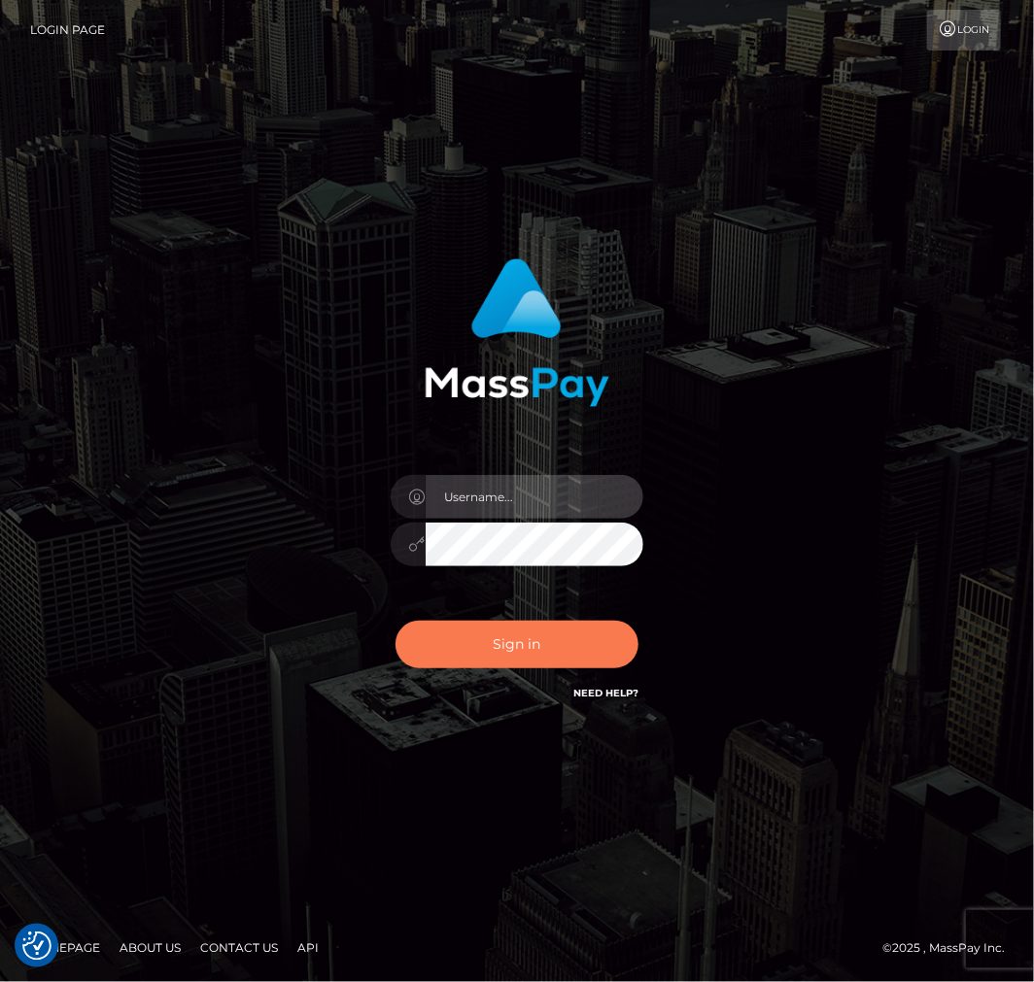
type input "aluasupport"
click at [498, 637] on button "Sign in" at bounding box center [516, 645] width 243 height 48
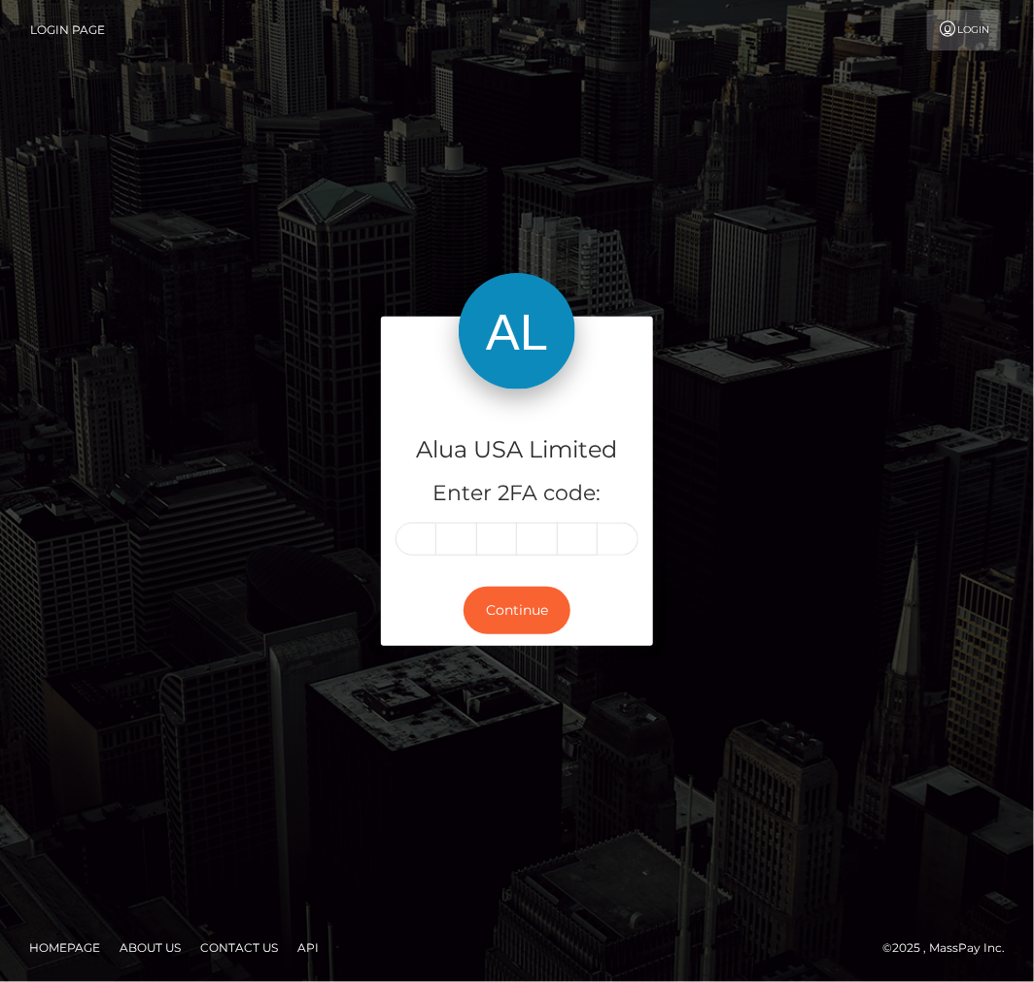
click at [413, 539] on input "text" at bounding box center [415, 539] width 41 height 33
type input "7"
type input "2"
type input "3"
type input "8"
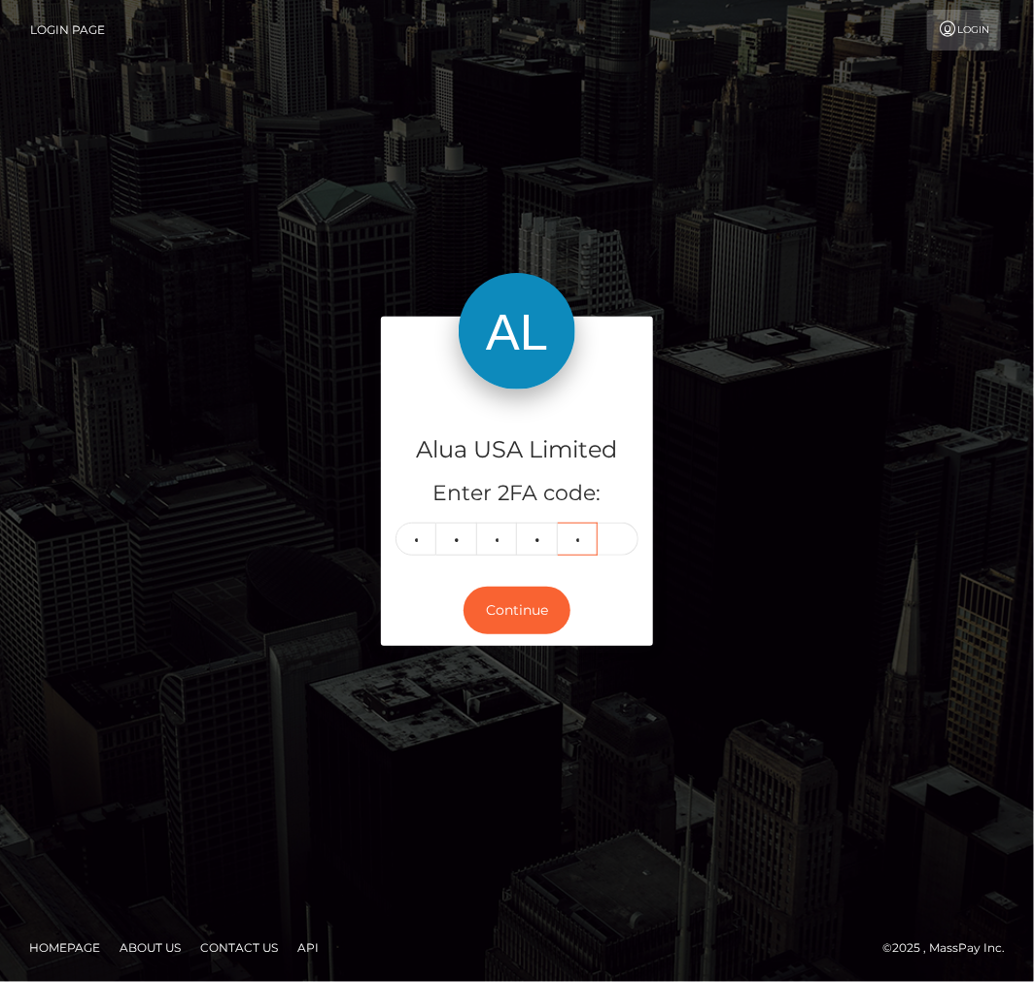
type input "8"
type input "4"
click at [525, 613] on button "Continue" at bounding box center [516, 611] width 107 height 48
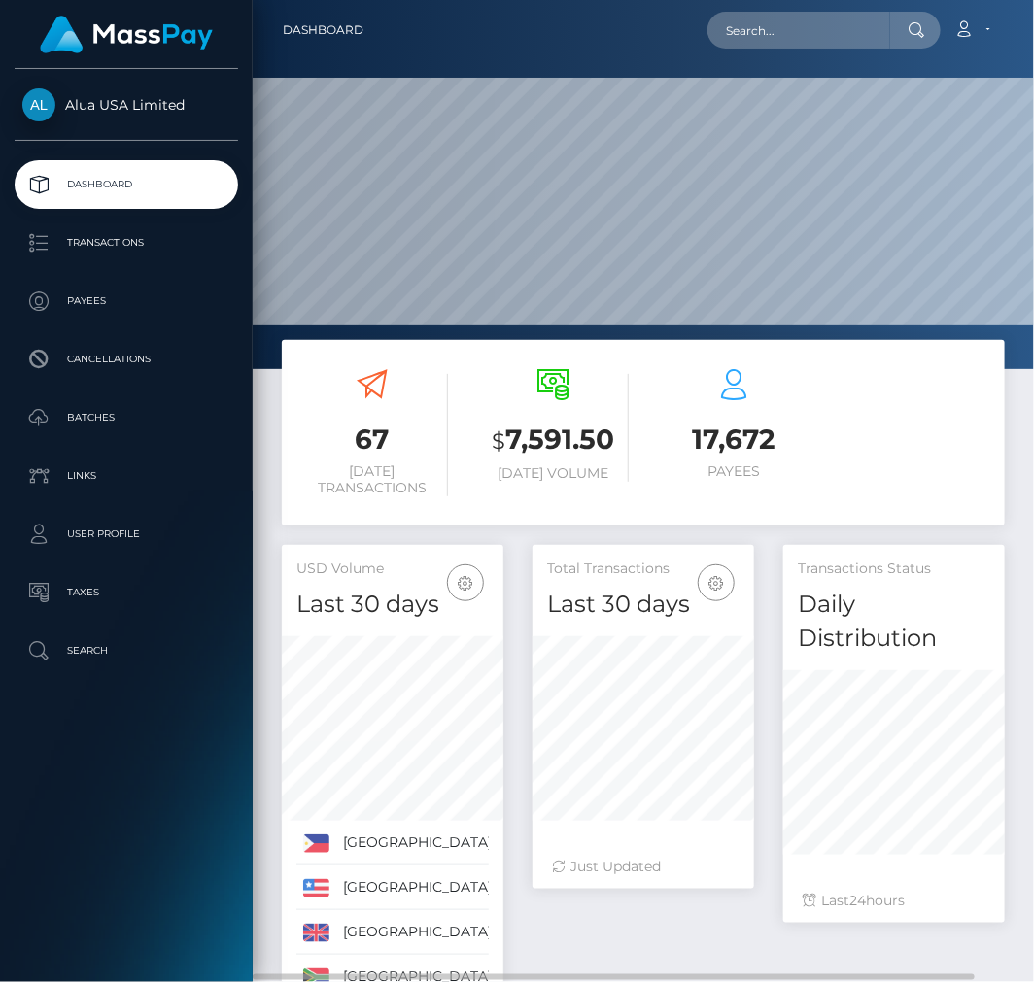
scroll to position [379, 221]
click at [770, 35] on input "text" at bounding box center [798, 30] width 183 height 37
paste input "6077cf80f6b79a794266c109"
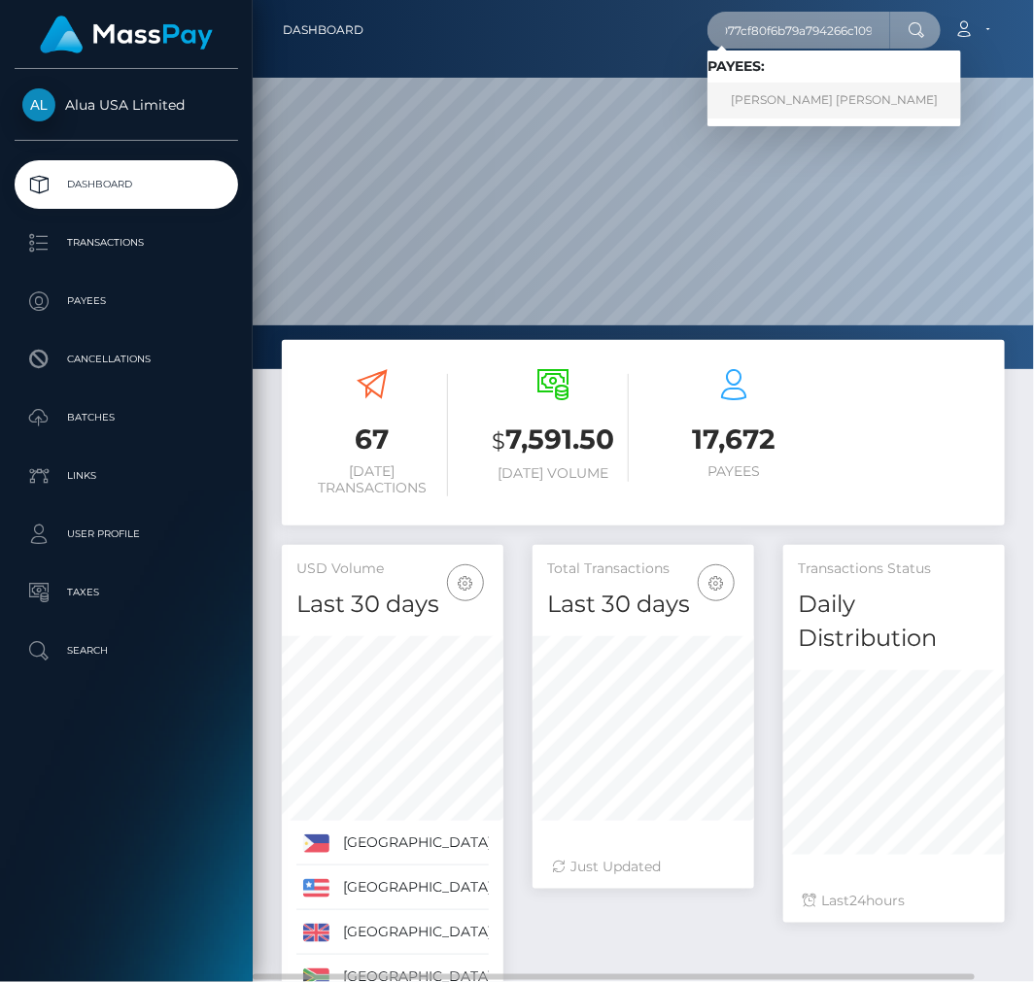
type input "6077cf80f6b79a794266c109"
click at [788, 95] on link "[PERSON_NAME] [PERSON_NAME]" at bounding box center [834, 101] width 254 height 36
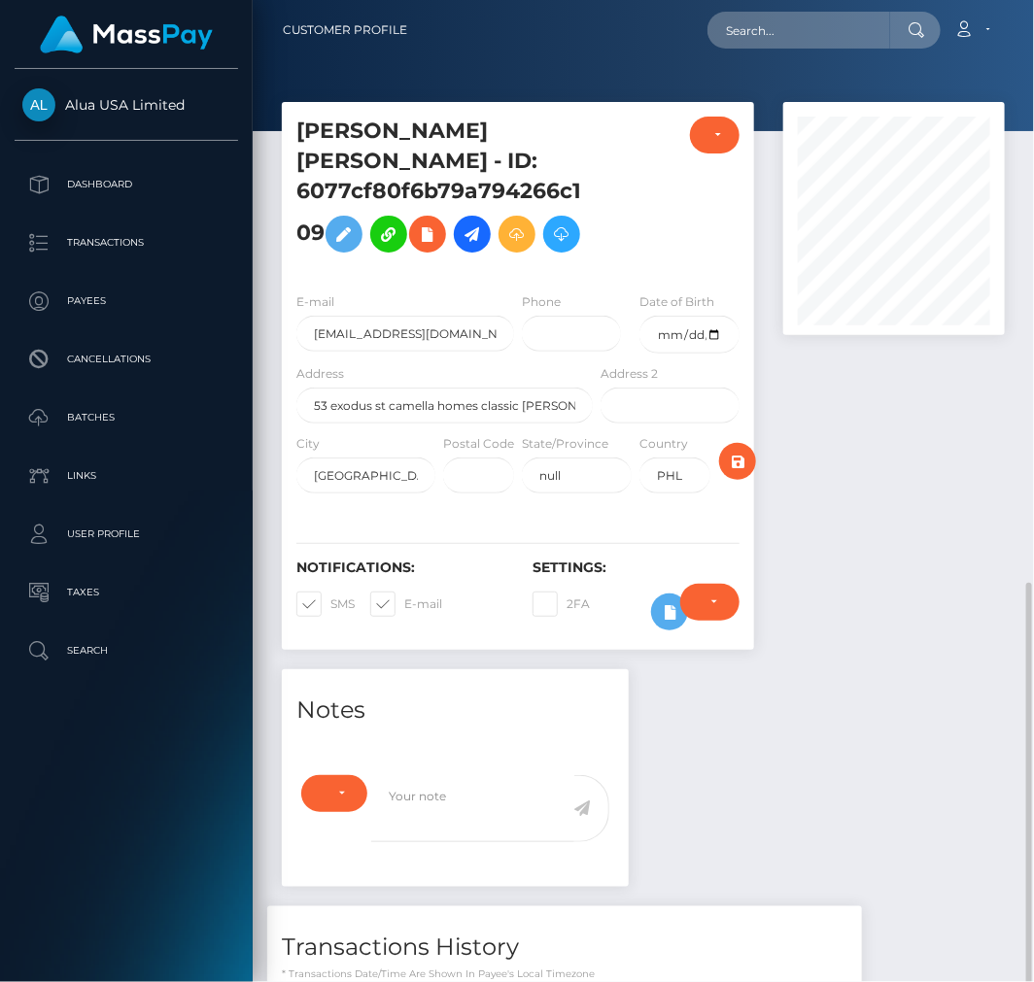
scroll to position [233, 221]
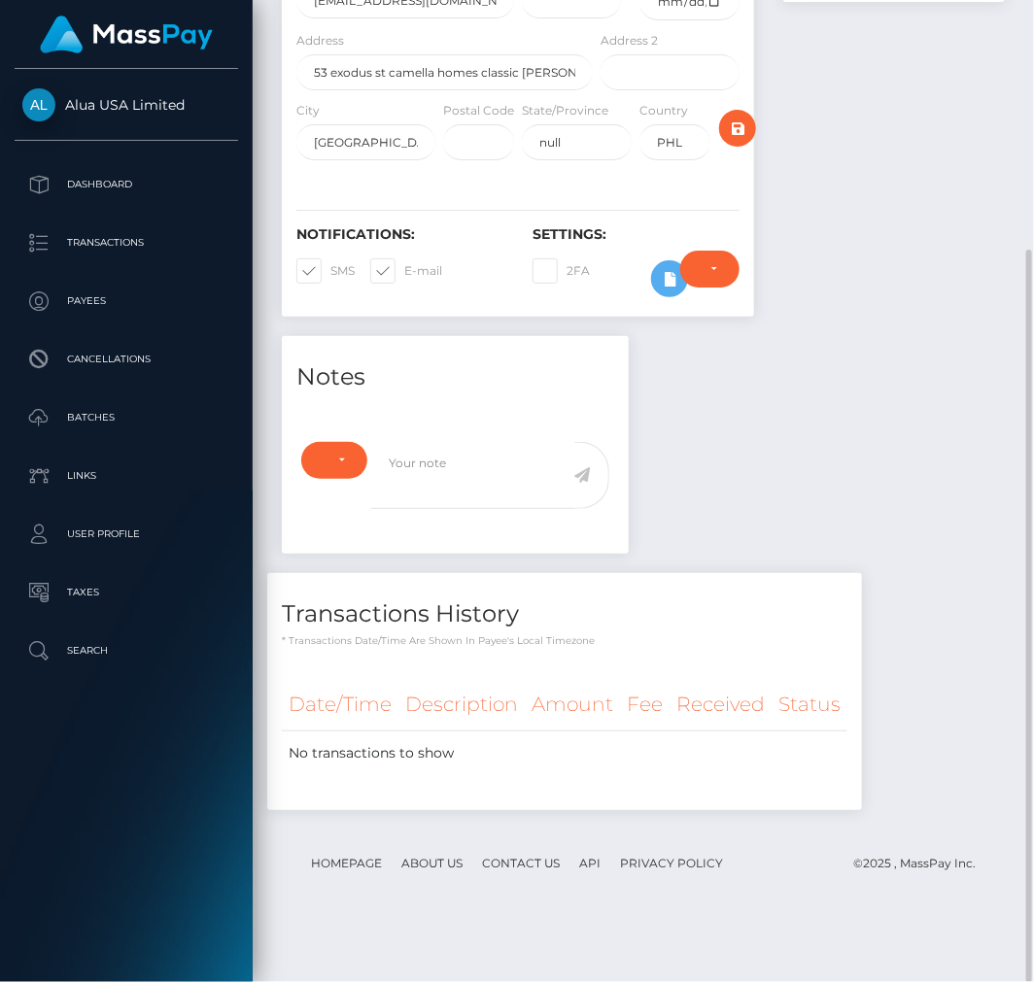
click at [666, 307] on div "Require ID/Selfie Verification Do not require Paid by payee Require ID/Selfie V…" at bounding box center [709, 279] width 88 height 56
click at [662, 291] on icon at bounding box center [669, 279] width 23 height 24
